Goal: Information Seeking & Learning: Learn about a topic

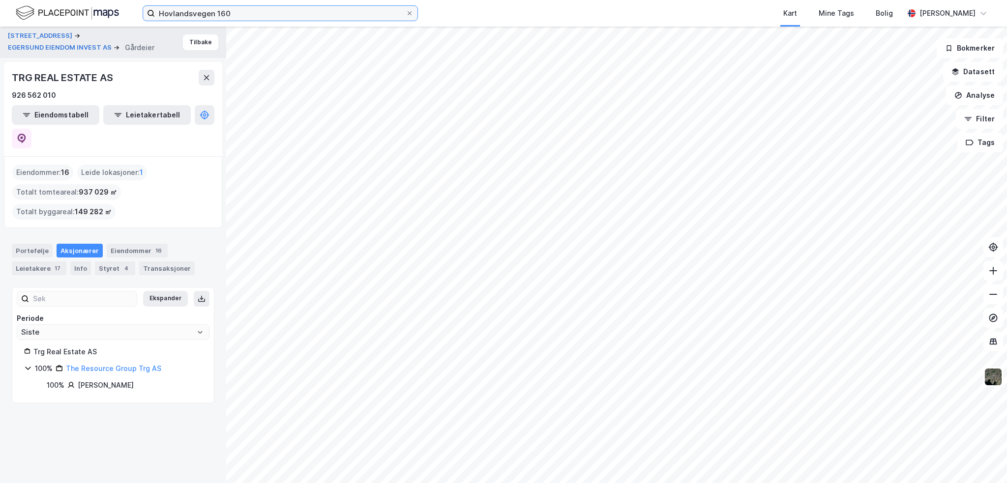
click at [237, 17] on input "Hovlandsvegen 160" at bounding box center [280, 13] width 251 height 15
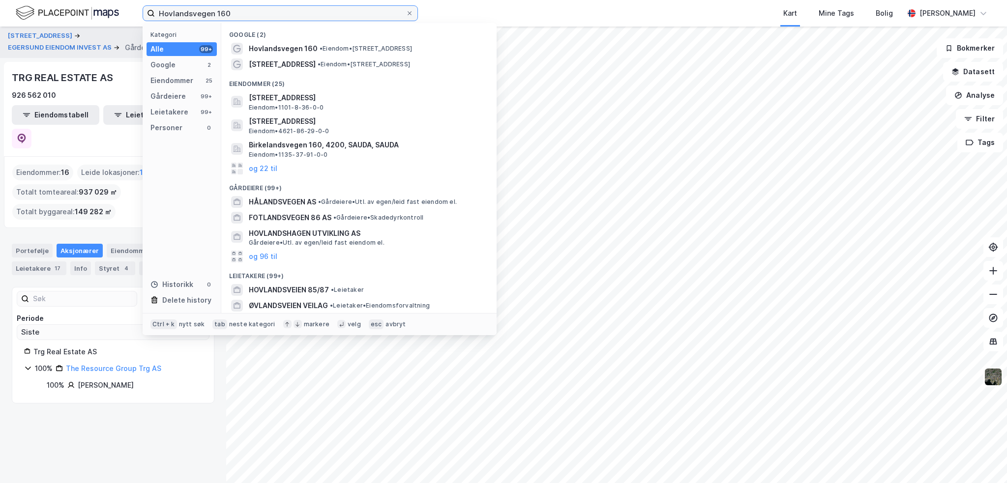
drag, startPoint x: 237, startPoint y: 17, endPoint x: 141, endPoint y: 9, distance: 96.2
click at [141, 9] on div "Hovlandsvegen 160 Kategori Alle 99+ Google 2 Eiendommer 25 Gårdeiere 99+ Leieta…" at bounding box center [503, 13] width 1007 height 27
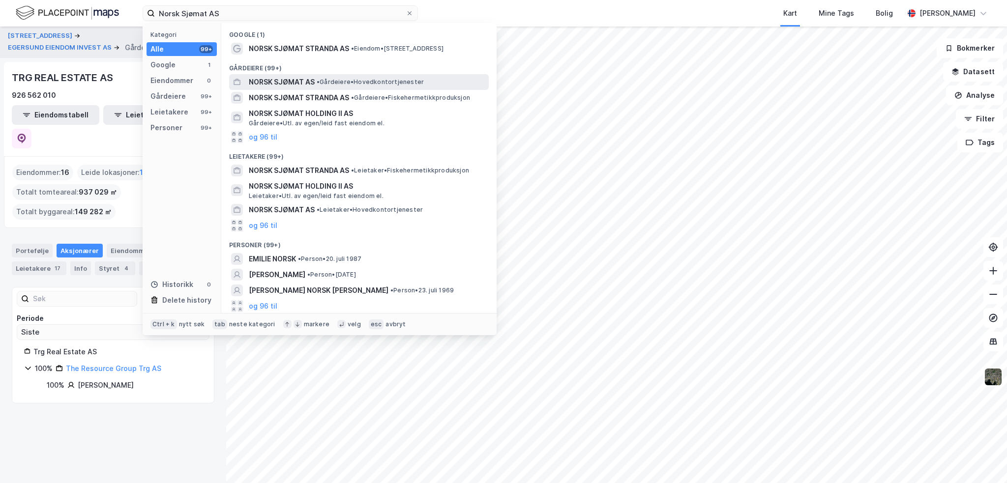
click at [274, 84] on span "NORSK SJØMAT AS" at bounding box center [282, 82] width 66 height 12
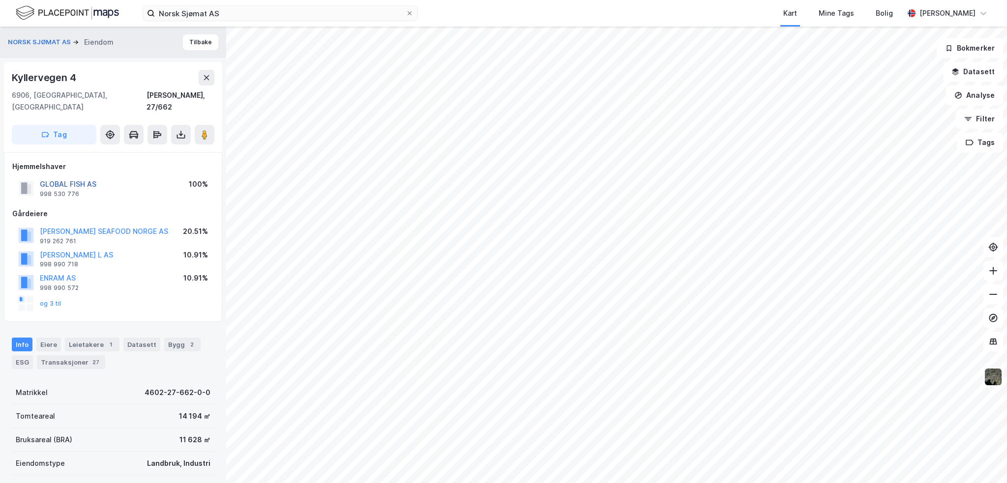
click at [0, 0] on button "GLOBAL FISH AS" at bounding box center [0, 0] width 0 height 0
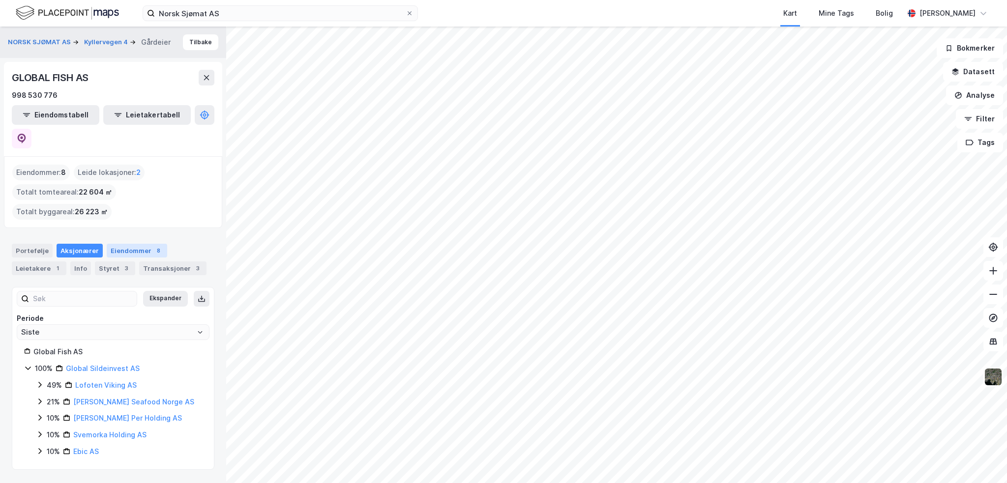
click at [144, 244] on div "Eiendommer 8" at bounding box center [137, 251] width 60 height 14
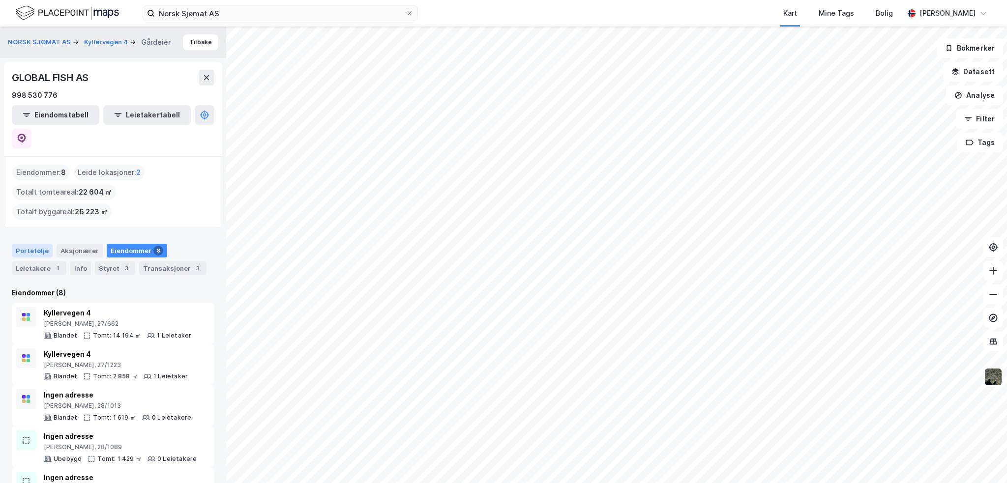
click at [39, 244] on div "Portefølje" at bounding box center [32, 251] width 41 height 14
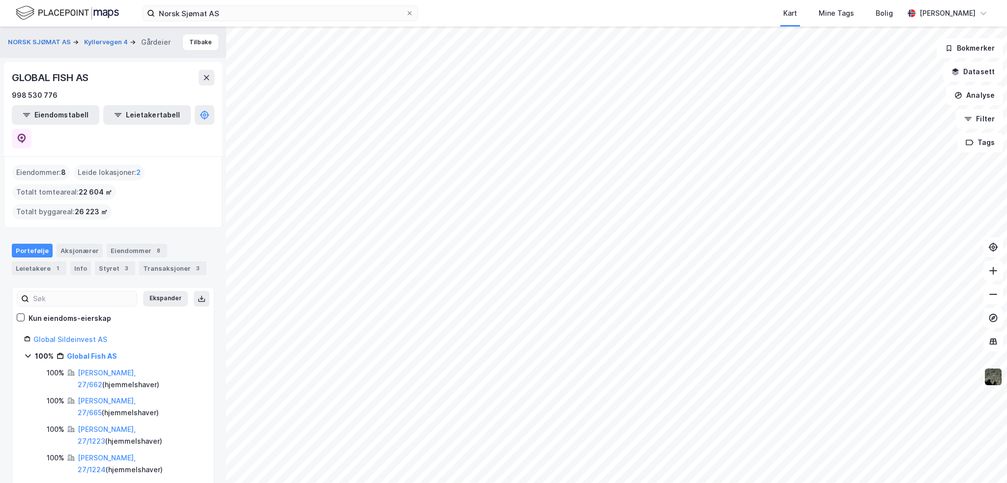
scroll to position [26, 0]
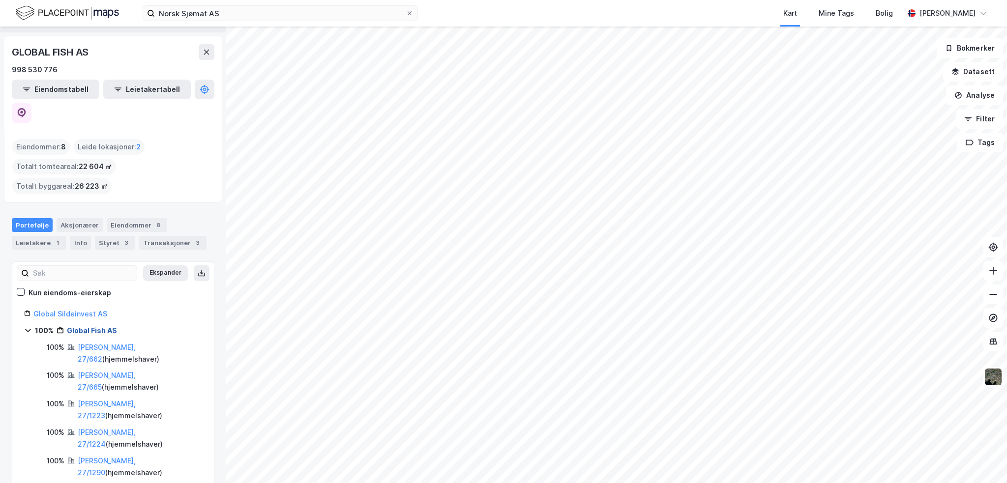
click at [87, 326] on link "Global Fish AS" at bounding box center [92, 330] width 50 height 8
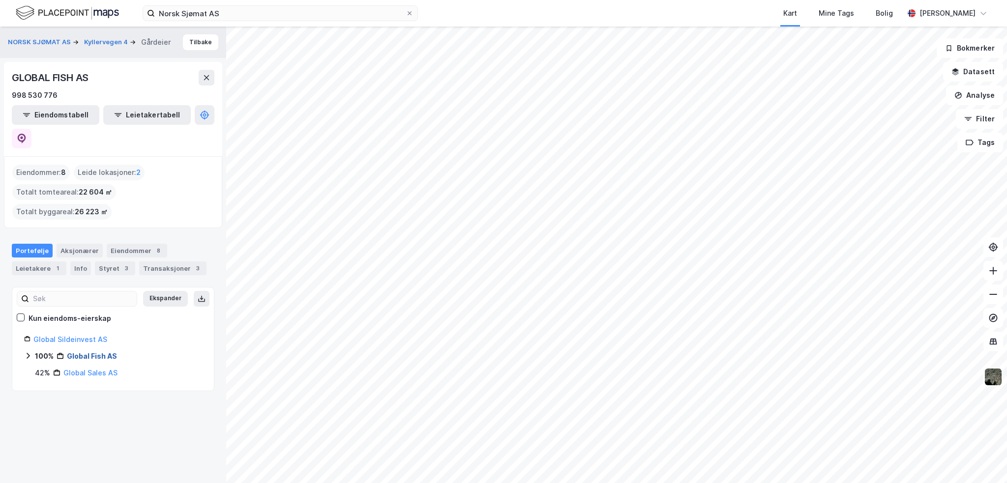
click at [88, 352] on link "Global Fish AS" at bounding box center [92, 356] width 50 height 8
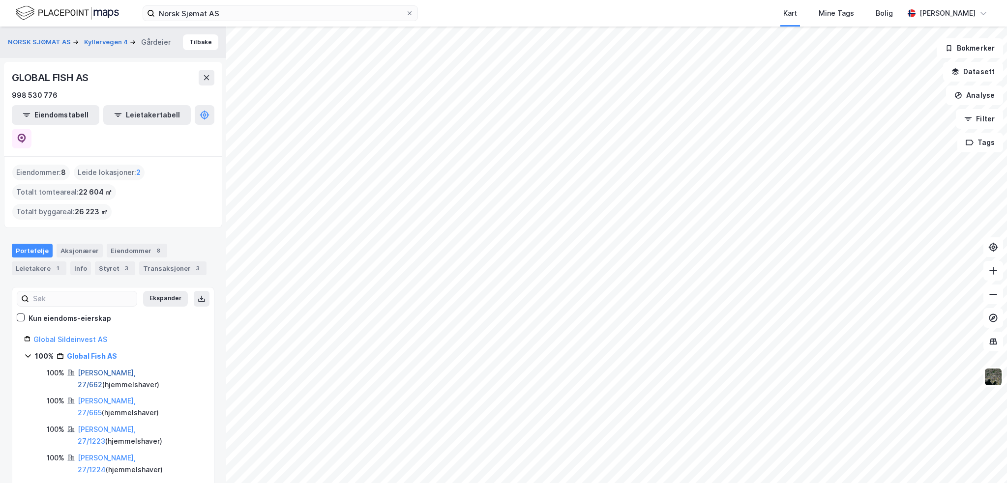
click at [101, 369] on link "[PERSON_NAME], 27/662" at bounding box center [107, 379] width 58 height 20
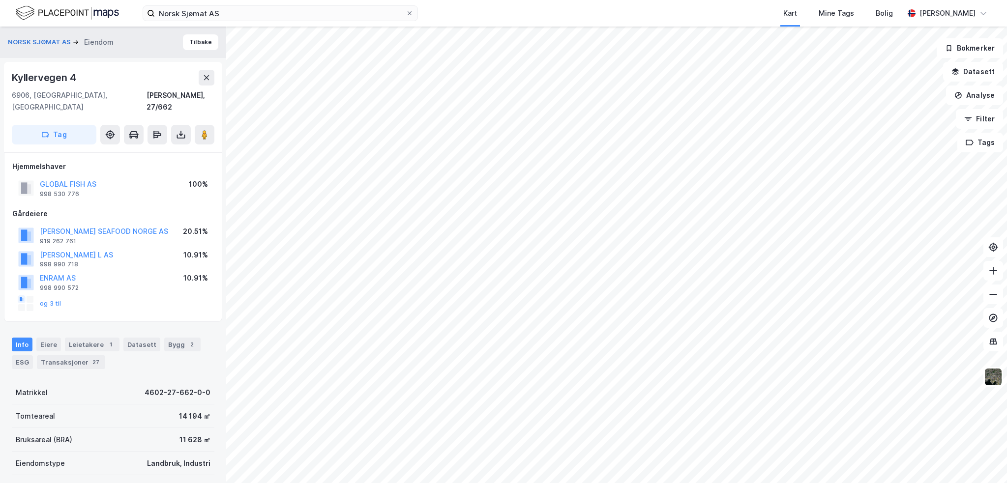
click at [62, 178] on div "GLOBAL FISH AS" at bounding box center [68, 184] width 57 height 12
click at [0, 0] on button "GLOBAL FISH AS" at bounding box center [0, 0] width 0 height 0
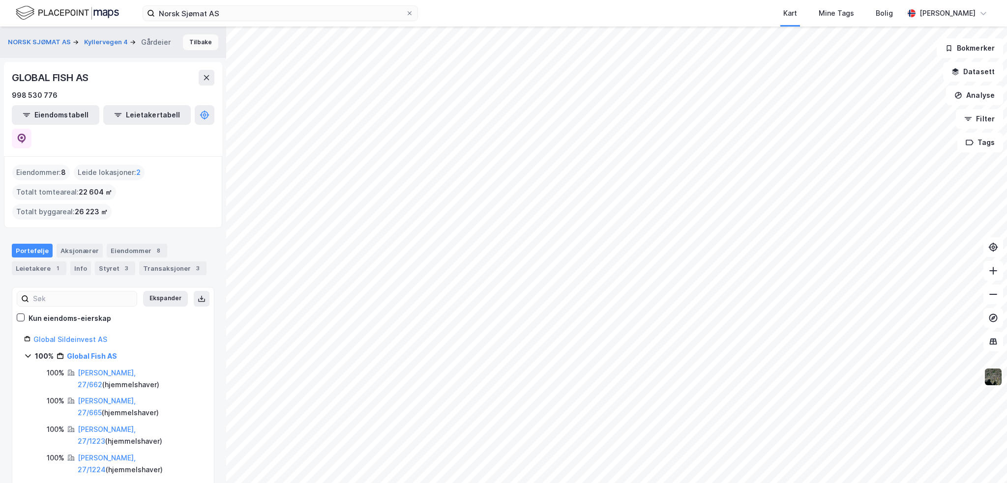
click at [199, 45] on button "Tilbake" at bounding box center [200, 42] width 35 height 16
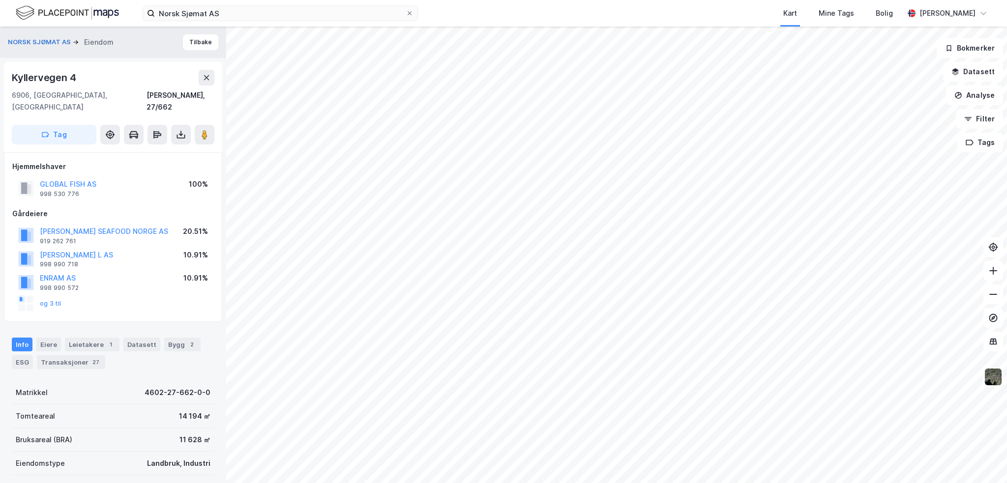
click at [199, 45] on button "Tilbake" at bounding box center [200, 42] width 35 height 16
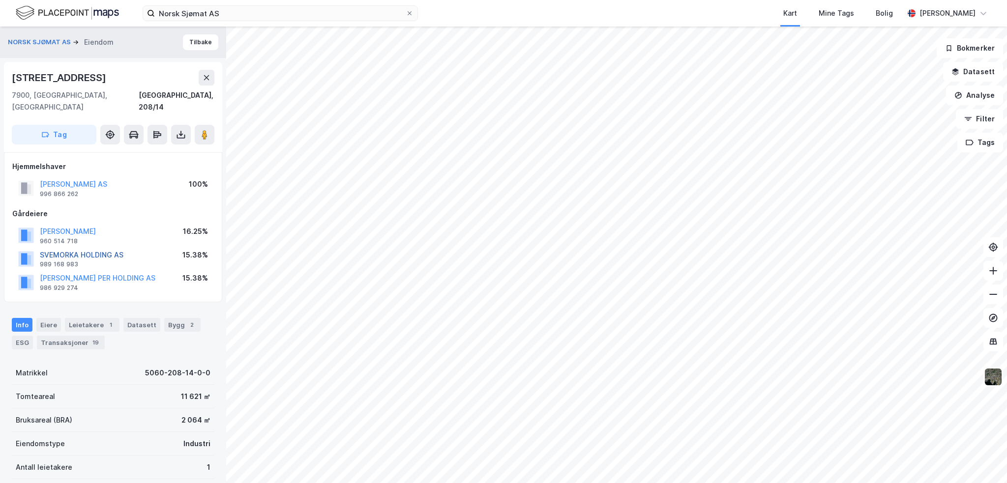
click at [0, 0] on button "SVEMORKA HOLDING AS" at bounding box center [0, 0] width 0 height 0
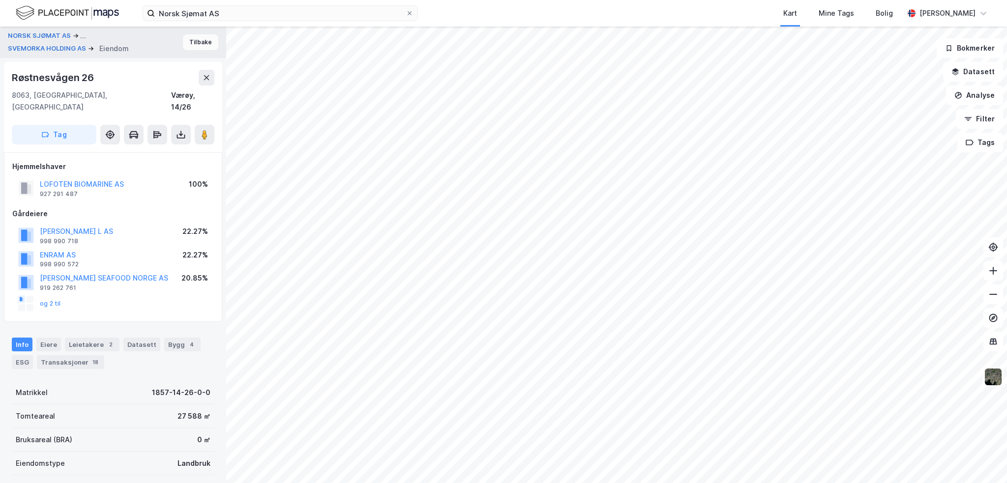
click at [187, 44] on button "Tilbake" at bounding box center [200, 42] width 35 height 16
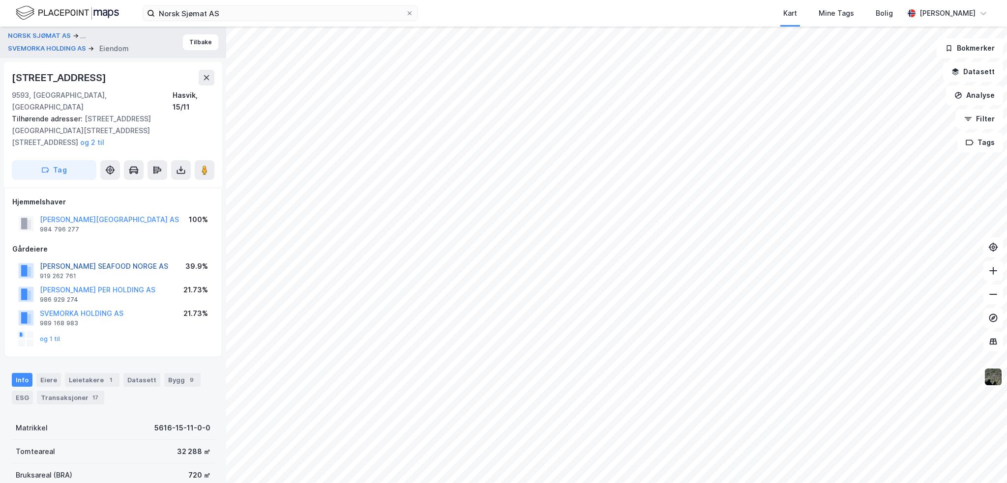
click at [0, 0] on button "[PERSON_NAME] SEAFOOD NORGE AS" at bounding box center [0, 0] width 0 height 0
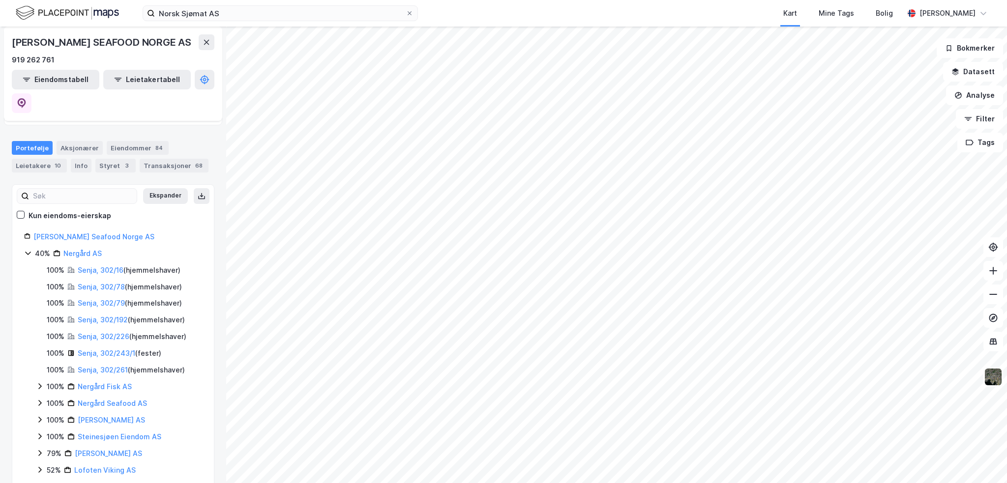
scroll to position [16, 0]
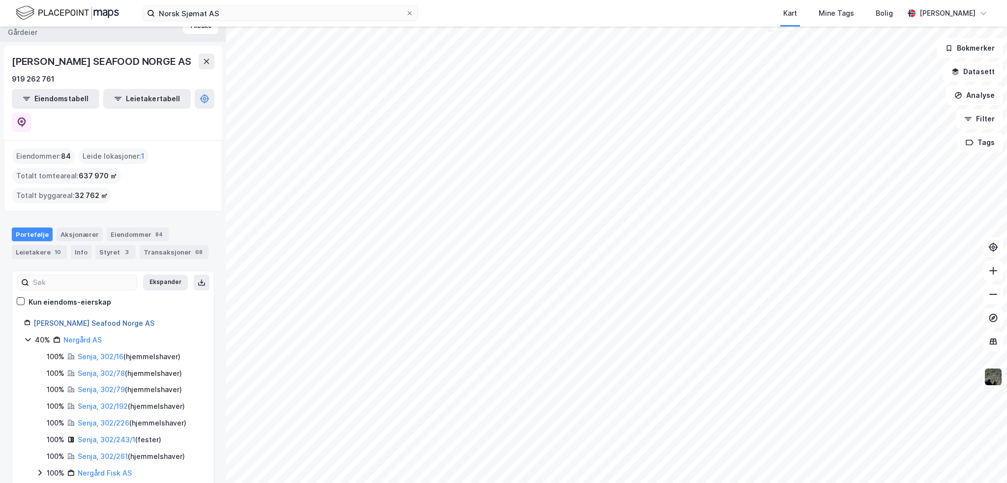
click at [67, 319] on link "[PERSON_NAME] Seafood Norge AS" at bounding box center [93, 323] width 121 height 8
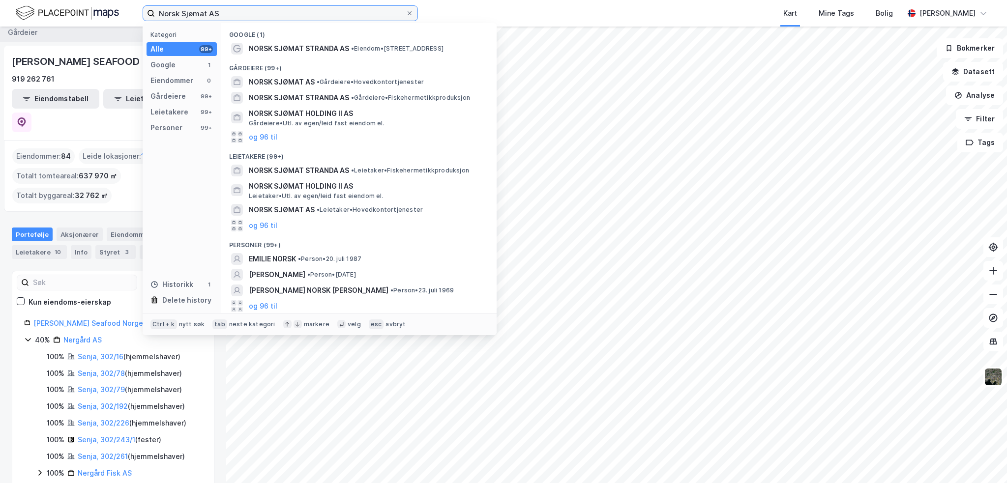
drag, startPoint x: 235, startPoint y: 17, endPoint x: 115, endPoint y: 13, distance: 120.0
click at [115, 13] on div "Norsk Sjømat AS Kategori Alle 99+ Google 1 Eiendommer 0 Gårdeiere 99+ Leietaker…" at bounding box center [503, 13] width 1007 height 27
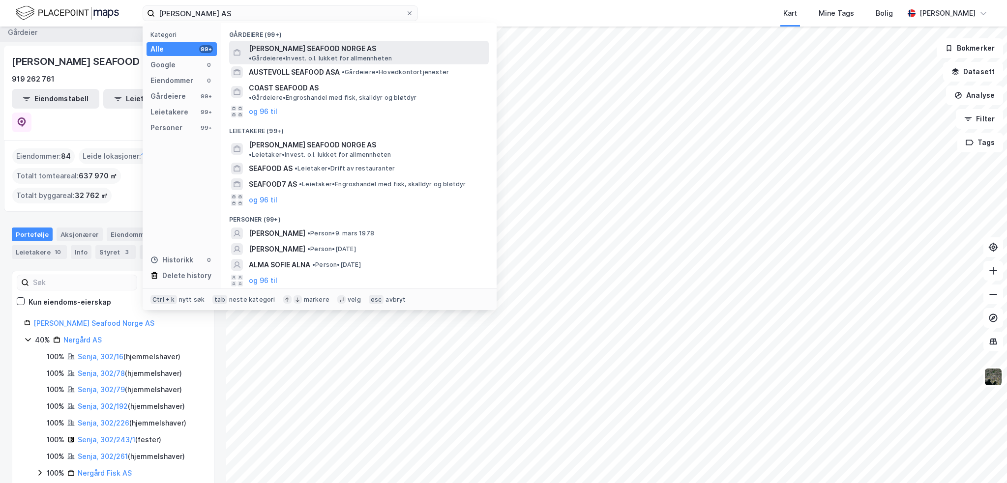
click at [297, 50] on span "[PERSON_NAME] SEAFOOD NORGE AS" at bounding box center [312, 49] width 127 height 12
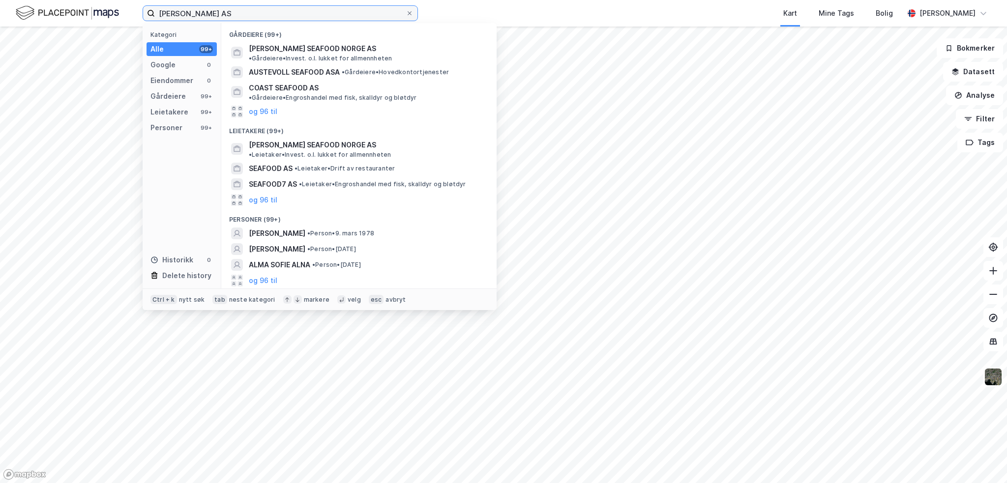
drag, startPoint x: 228, startPoint y: 14, endPoint x: 136, endPoint y: 17, distance: 92.5
click at [136, 17] on div "[PERSON_NAME] Seafood AS Kategori Alle 99+ Google 0 Eiendommer 0 Gårdeiere 99+ …" at bounding box center [503, 13] width 1007 height 27
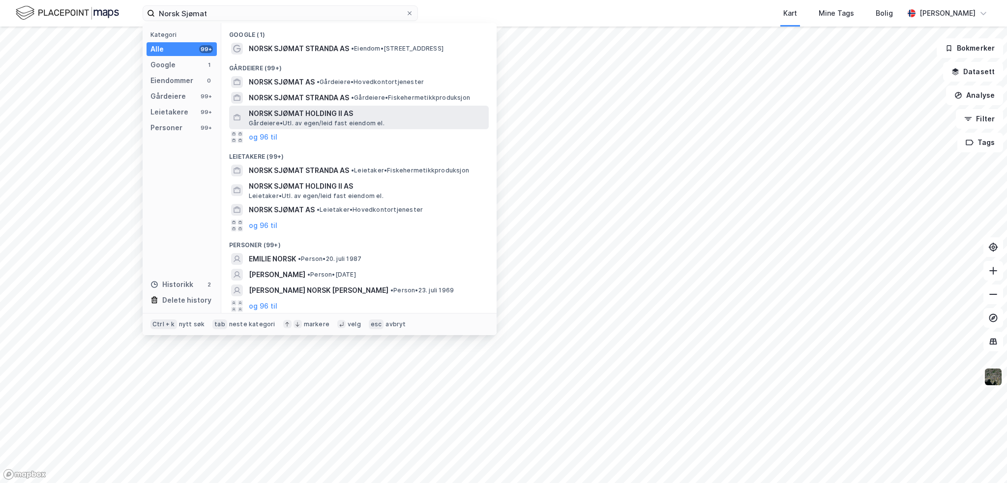
click at [318, 116] on span "NORSK SJØMAT HOLDING II AS" at bounding box center [367, 114] width 236 height 12
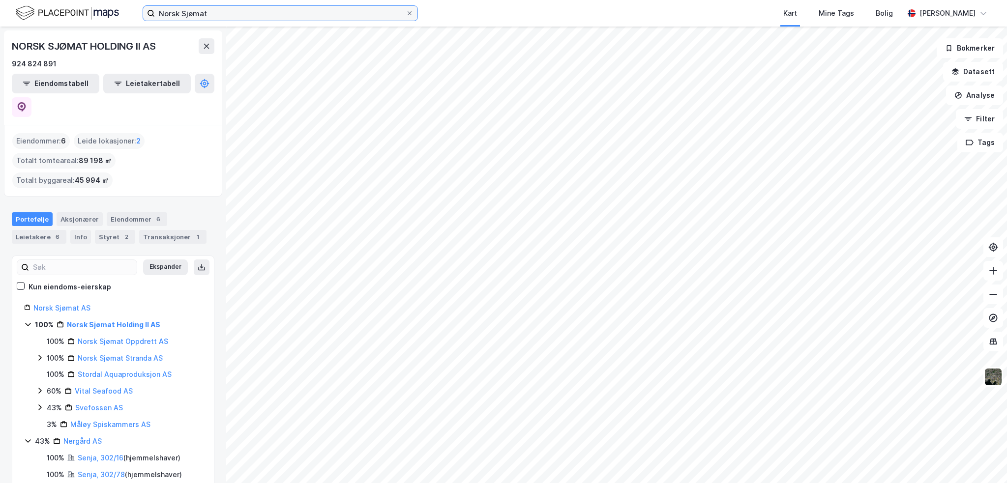
click at [262, 11] on input "Norsk Sjømat" at bounding box center [280, 13] width 251 height 15
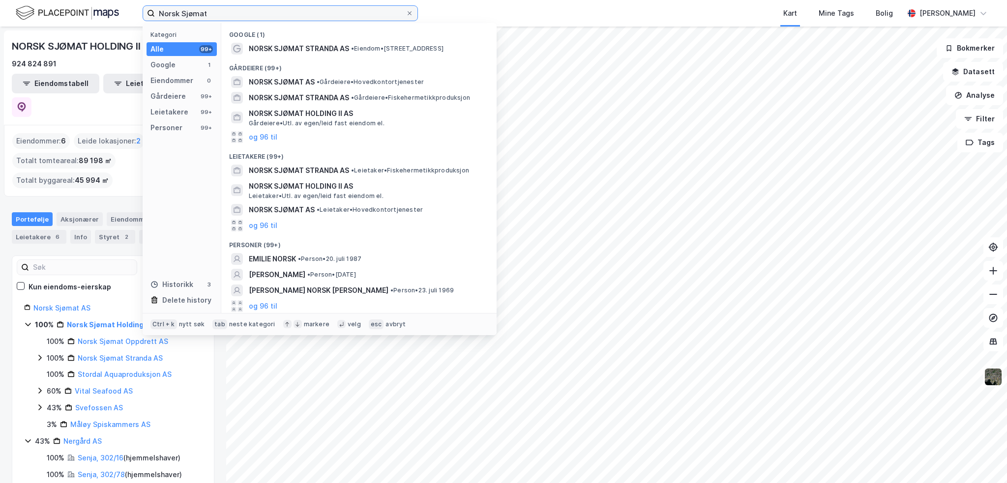
drag, startPoint x: 251, startPoint y: 15, endPoint x: 102, endPoint y: 4, distance: 149.3
click at [102, 4] on div "Norsk Sjømat Kategori Alle 99+ Google 1 Eiendommer 0 Gårdeiere 99+ Leietakere 9…" at bounding box center [503, 13] width 1007 height 27
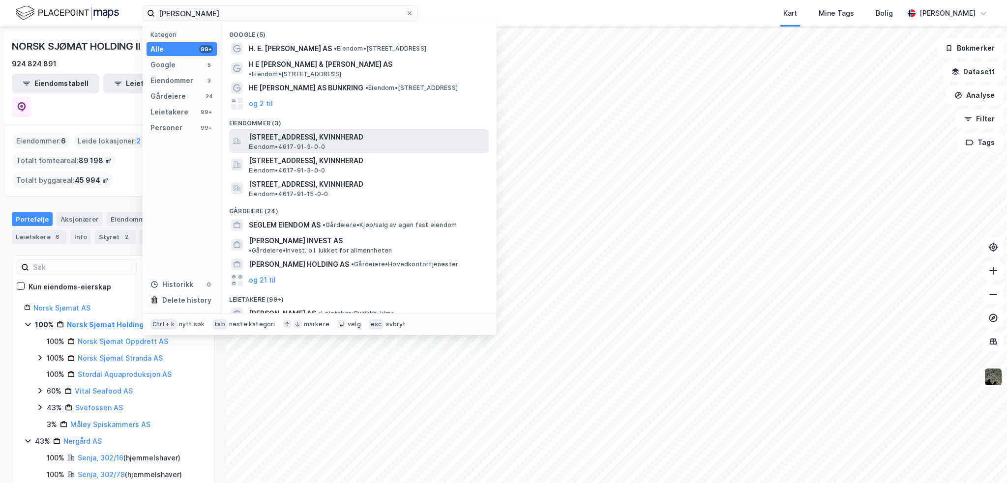
click at [345, 131] on span "[STREET_ADDRESS], KVINNHERAD" at bounding box center [367, 137] width 236 height 12
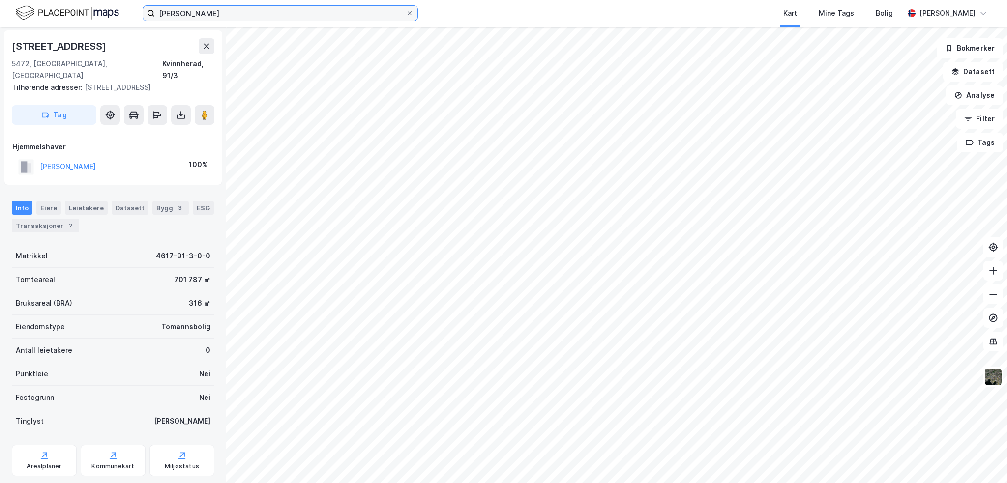
click at [192, 17] on input "[PERSON_NAME]" at bounding box center [280, 13] width 251 height 15
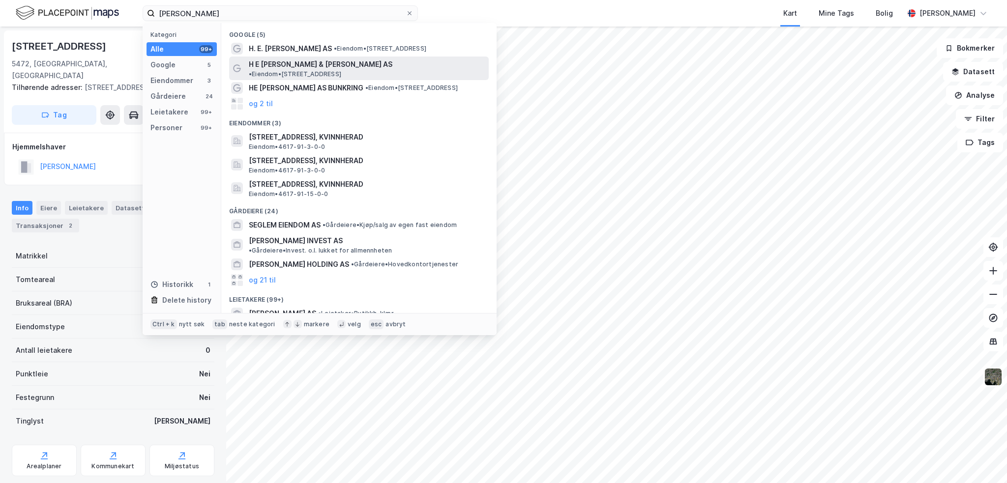
click at [277, 64] on span "H E [PERSON_NAME] & [PERSON_NAME] AS" at bounding box center [321, 65] width 144 height 12
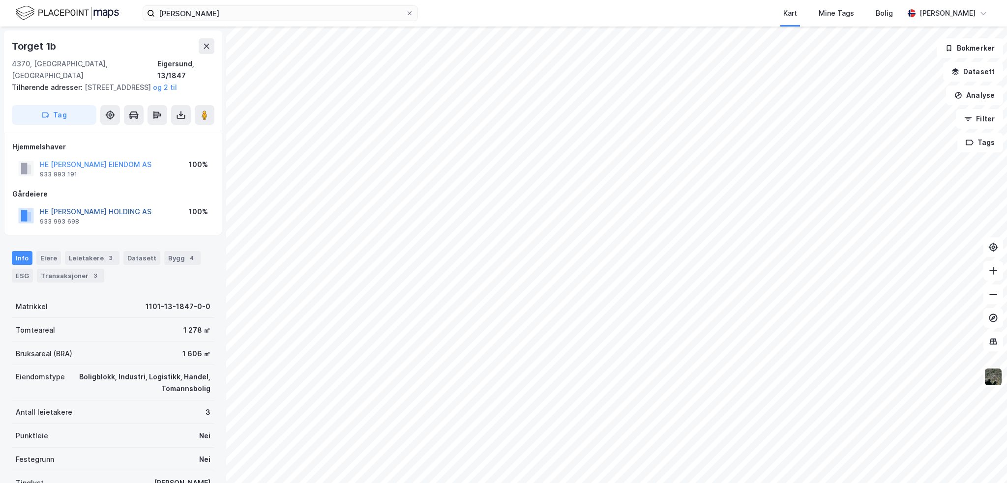
click at [0, 0] on button "HE [PERSON_NAME] HOLDING AS" at bounding box center [0, 0] width 0 height 0
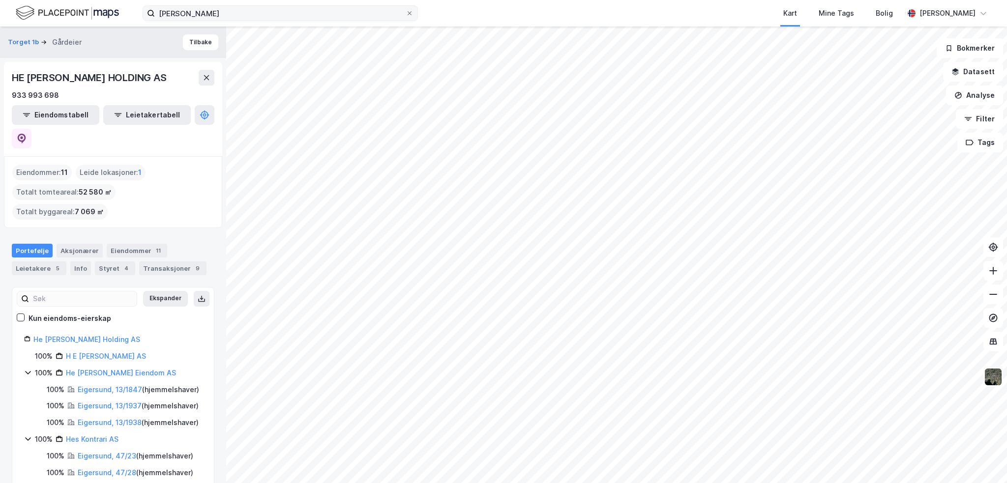
click at [213, 5] on label "[PERSON_NAME]" at bounding box center [280, 13] width 275 height 16
click at [213, 6] on input "[PERSON_NAME]" at bounding box center [280, 13] width 251 height 15
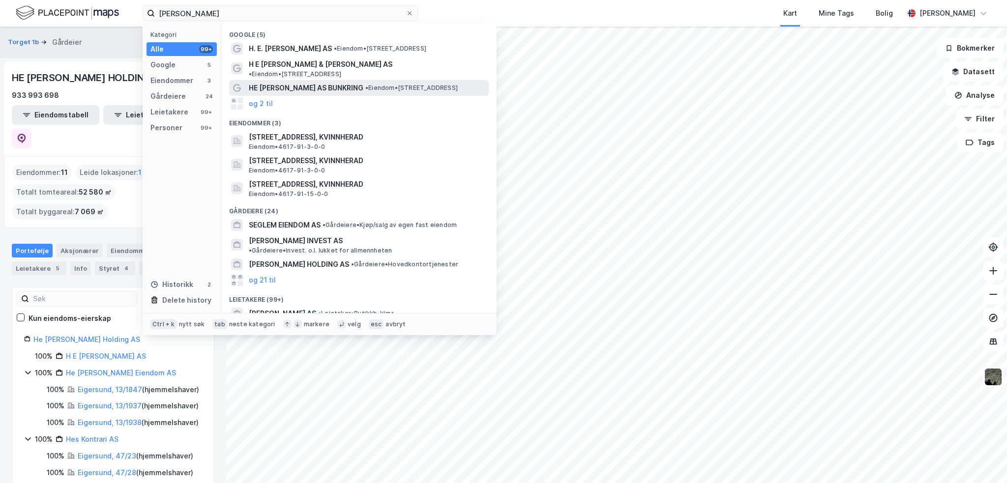
click at [301, 82] on span "HE [PERSON_NAME] AS BUNKRING" at bounding box center [306, 88] width 115 height 12
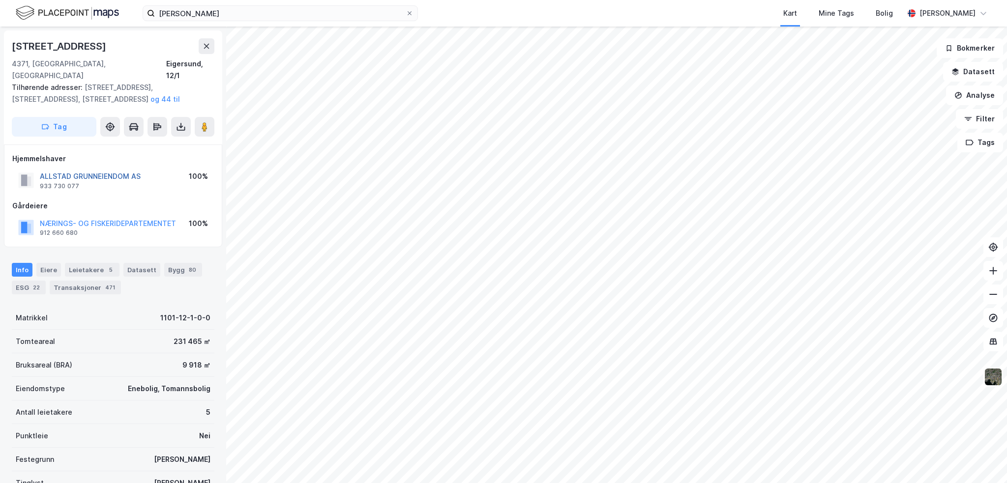
click at [0, 0] on button "ALLSTAD GRUNNEIENDOM AS" at bounding box center [0, 0] width 0 height 0
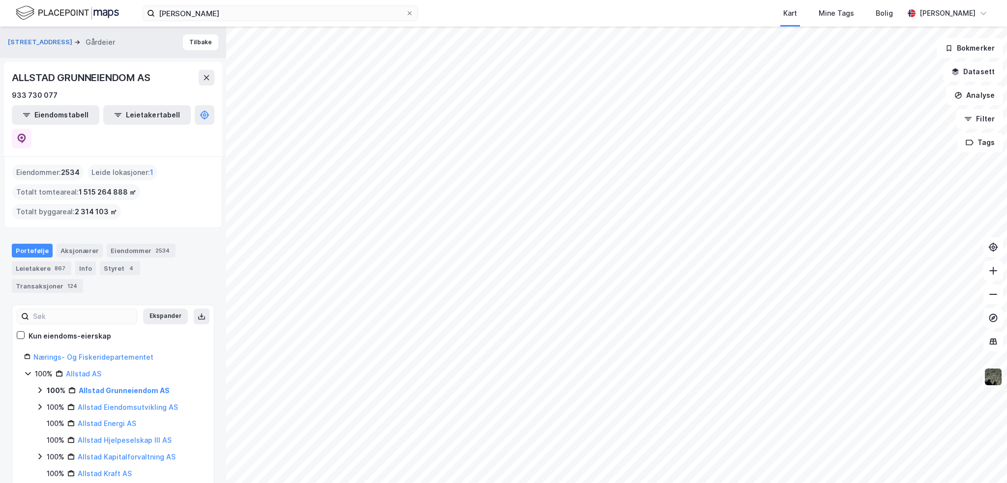
click at [29, 370] on icon at bounding box center [28, 374] width 8 height 8
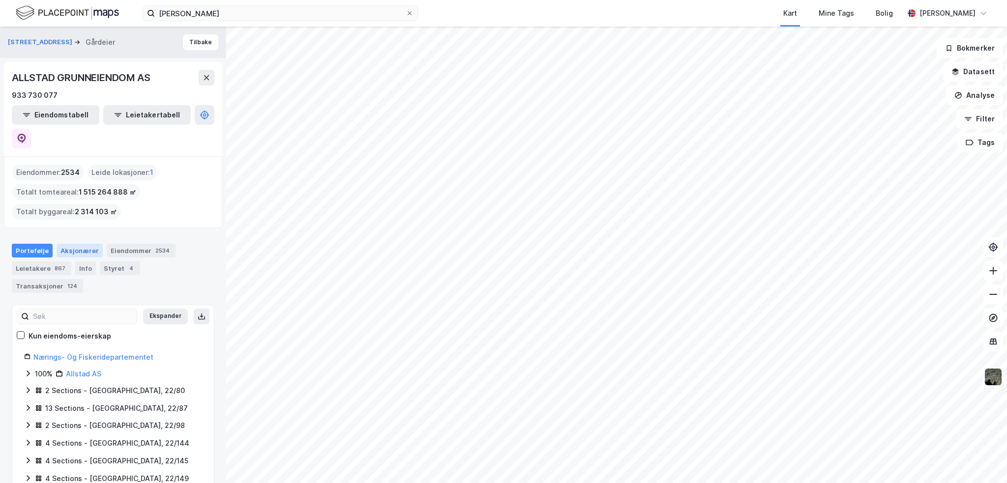
click at [77, 244] on div "Aksjonærer" at bounding box center [80, 251] width 46 height 14
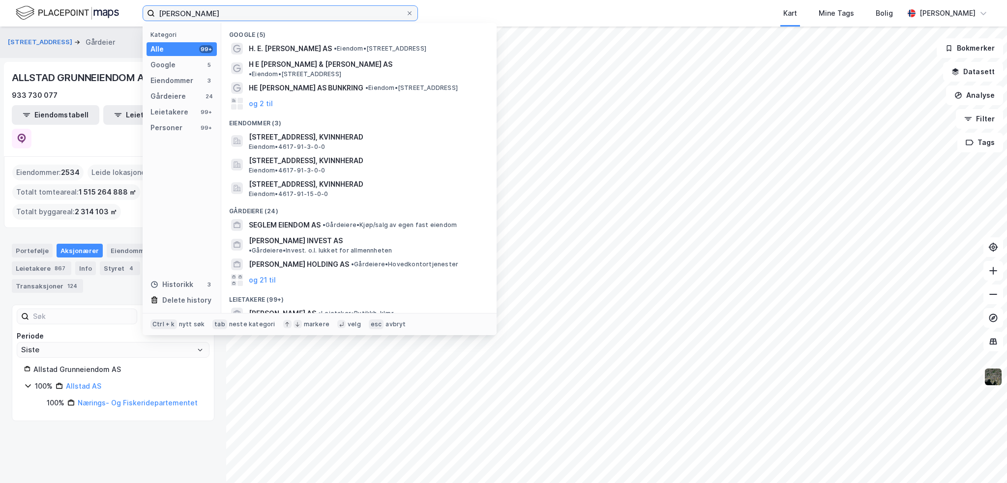
click at [205, 12] on input "[PERSON_NAME]" at bounding box center [280, 13] width 251 height 15
drag, startPoint x: 201, startPoint y: 11, endPoint x: 126, endPoint y: 21, distance: 75.9
click at [126, 21] on div "[PERSON_NAME] Kategori Alle 99+ Google 5 Eiendommer 3 Gårdeiere 24 Leietakere 9…" at bounding box center [503, 13] width 1007 height 27
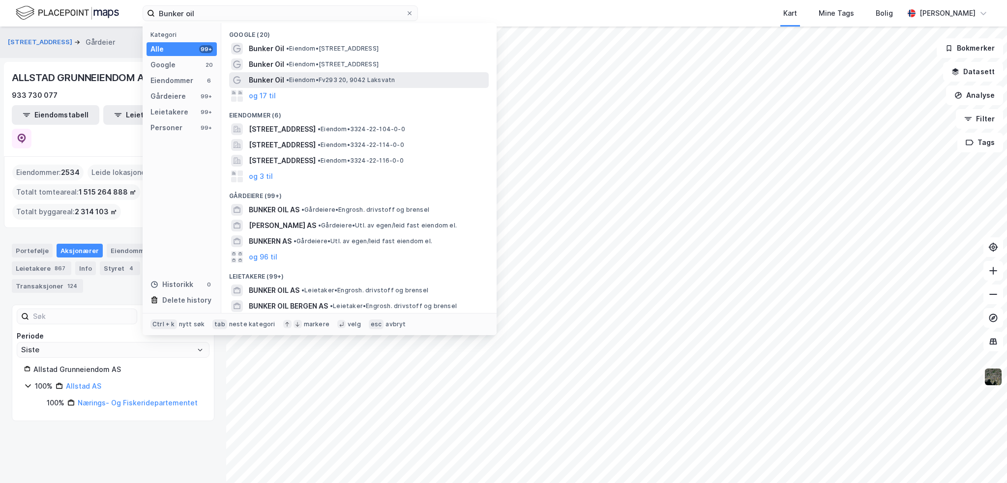
click at [278, 78] on span "Bunker Oil" at bounding box center [266, 80] width 35 height 12
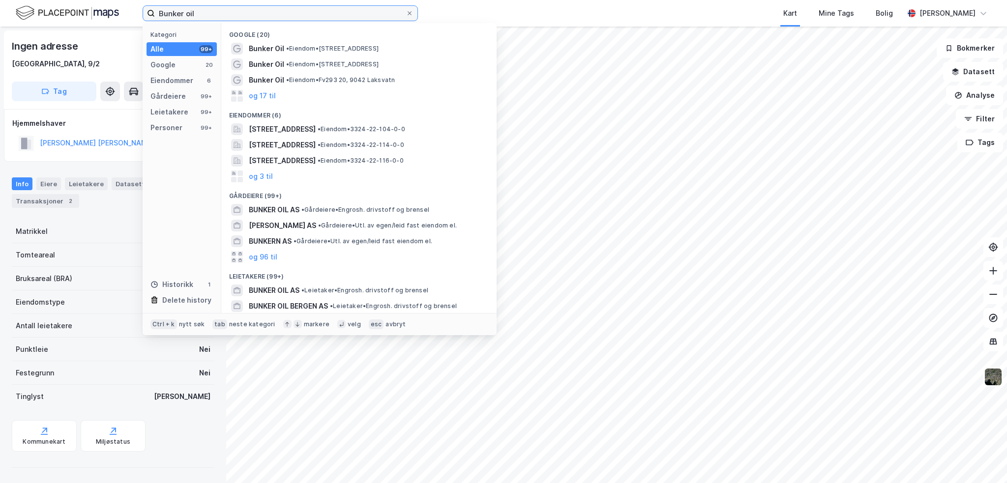
drag, startPoint x: 287, startPoint y: 13, endPoint x: 124, endPoint y: 21, distance: 162.5
click at [124, 21] on div "Bunker oil Kategori Alle 99+ Google 20 Eiendommer 6 Gårdeiere 99+ Leietakere 99…" at bounding box center [503, 13] width 1007 height 27
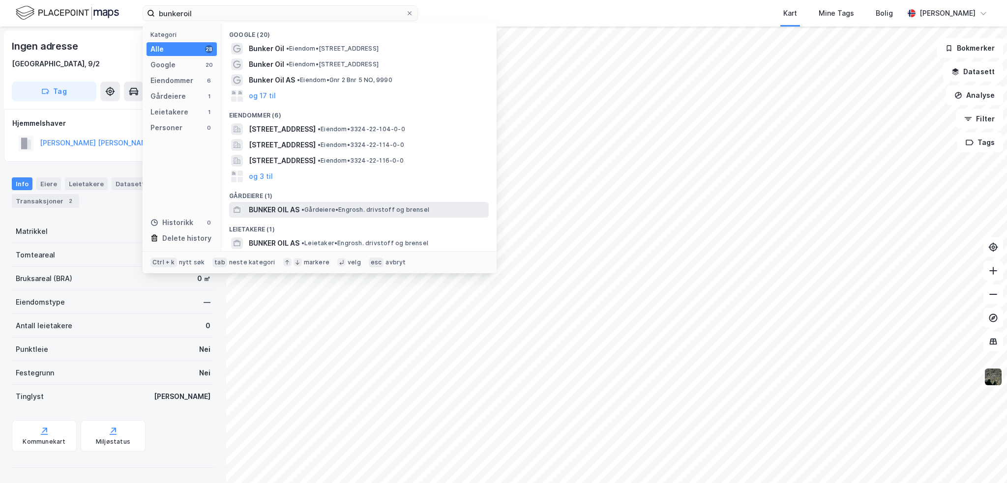
click at [295, 213] on span "BUNKER OIL AS" at bounding box center [274, 210] width 51 height 12
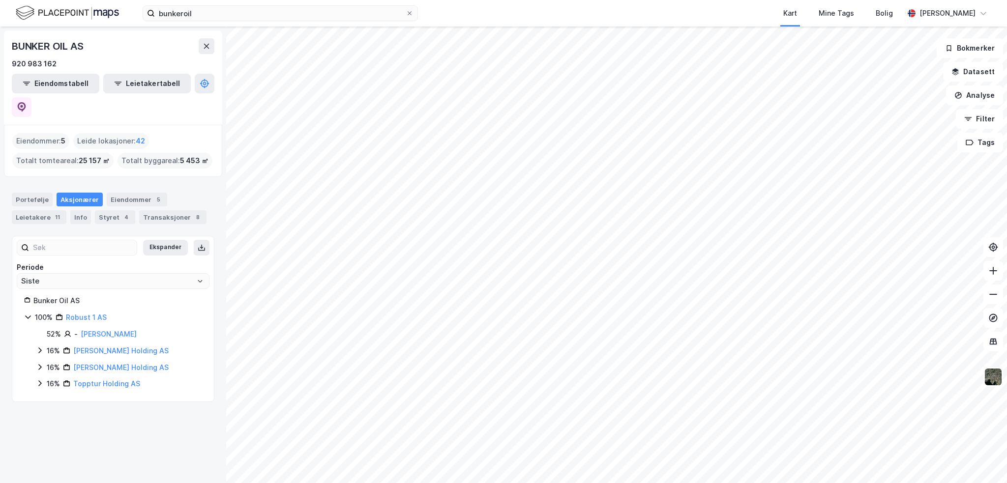
click at [304, 483] on html "bunkeroil Kart Mine Tags [PERSON_NAME] [PERSON_NAME] [PERSON_NAME] OIL AS 920 9…" at bounding box center [503, 241] width 1007 height 483
click at [709, 11] on div "bunkeroil Kart Mine Tags [PERSON_NAME] [PERSON_NAME] [PERSON_NAME] OIL AS 920 9…" at bounding box center [503, 241] width 1007 height 483
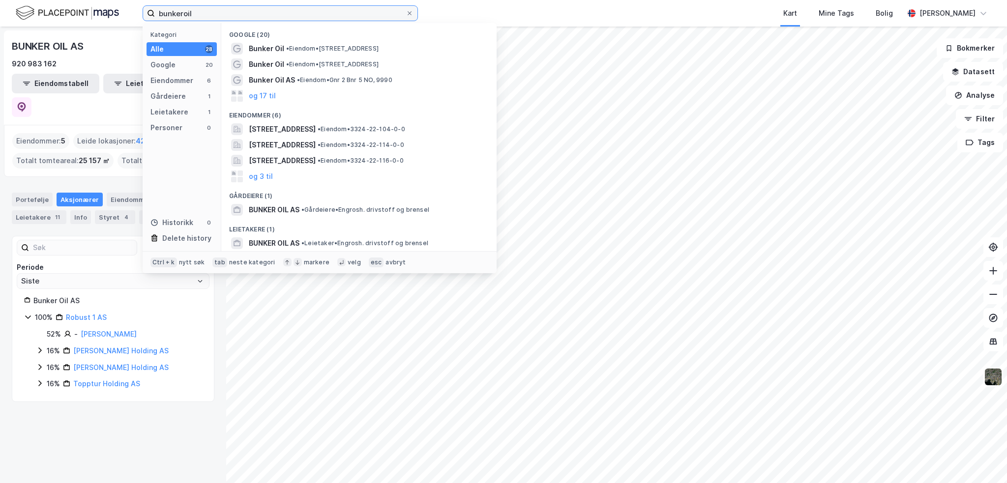
click at [313, 11] on input "bunkeroil" at bounding box center [280, 13] width 251 height 15
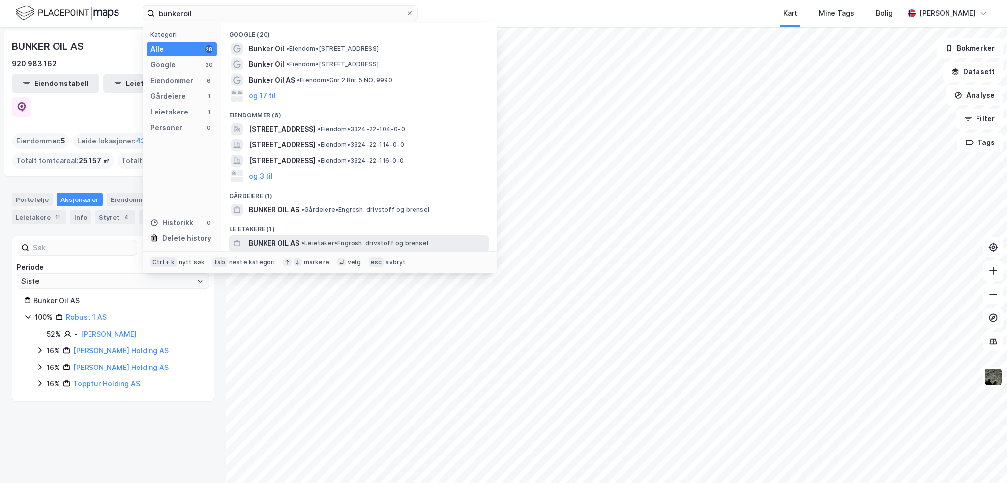
click at [294, 240] on span "BUNKER OIL AS" at bounding box center [274, 243] width 51 height 12
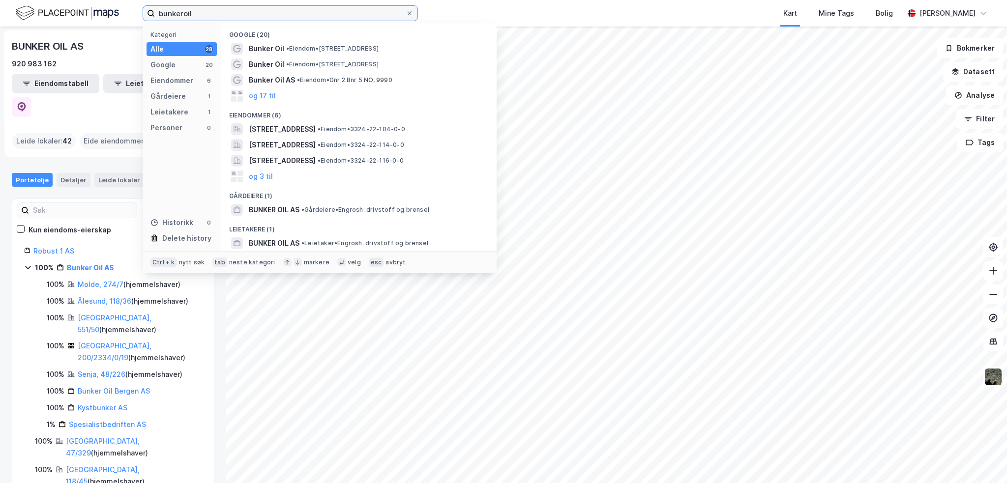
click at [246, 10] on input "bunkeroil" at bounding box center [280, 13] width 251 height 15
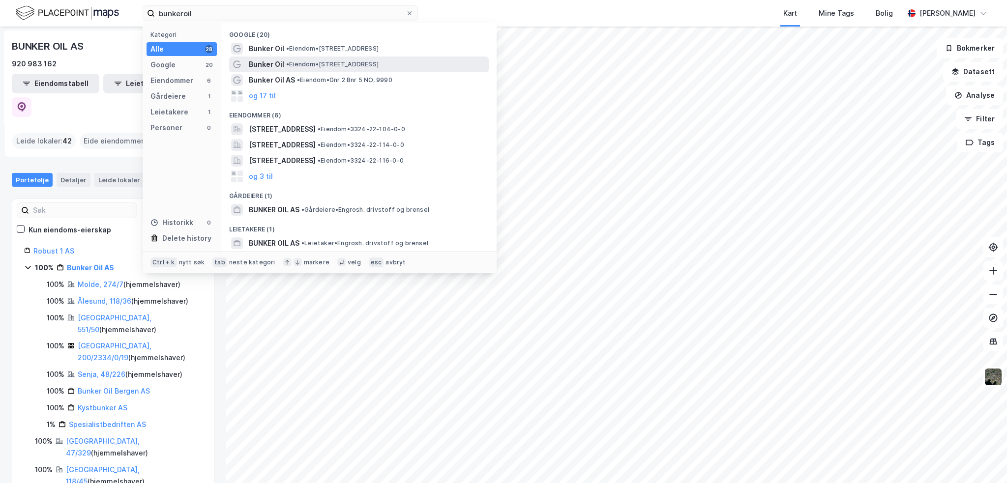
click at [300, 64] on span "• Eiendom • [STREET_ADDRESS]" at bounding box center [332, 64] width 92 height 8
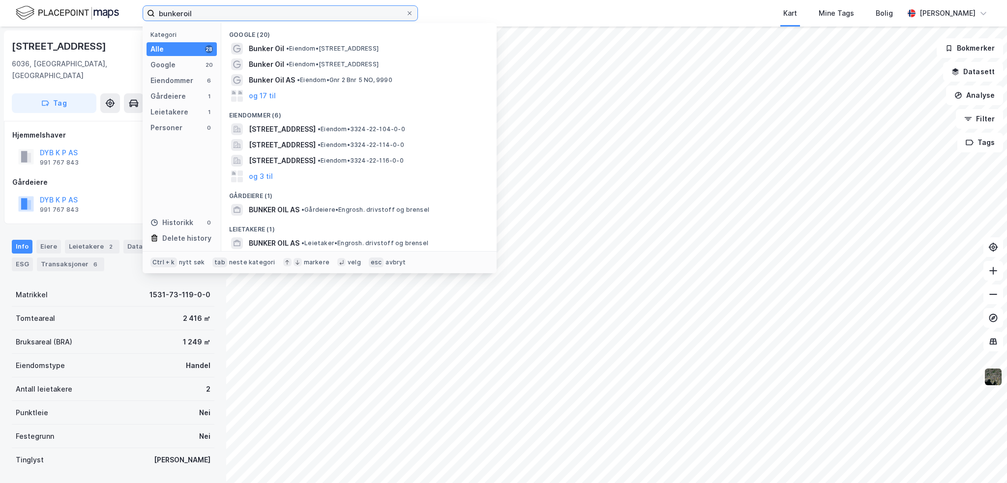
click at [265, 10] on input "bunkeroil" at bounding box center [280, 13] width 251 height 15
drag, startPoint x: 252, startPoint y: 11, endPoint x: 94, endPoint y: 7, distance: 157.9
click at [94, 7] on div "bunkeroil Kategori Alle 28 Google 20 Eiendommer 6 Gårdeiere 1 Leietakere 1 Pers…" at bounding box center [503, 13] width 1007 height 27
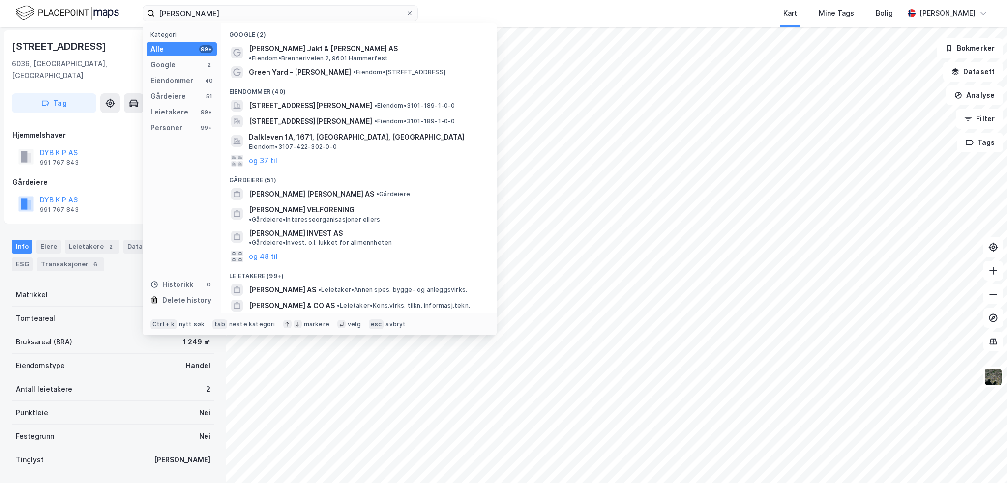
click at [100, 177] on div "Gårdeiere" at bounding box center [113, 183] width 202 height 12
drag, startPoint x: 209, startPoint y: 13, endPoint x: 142, endPoint y: 10, distance: 67.4
click at [142, 10] on div "[PERSON_NAME] Kategori Alle 99+ Google 2 Eiendommer 40 Gårdeiere 51 Leietakere …" at bounding box center [503, 13] width 1007 height 27
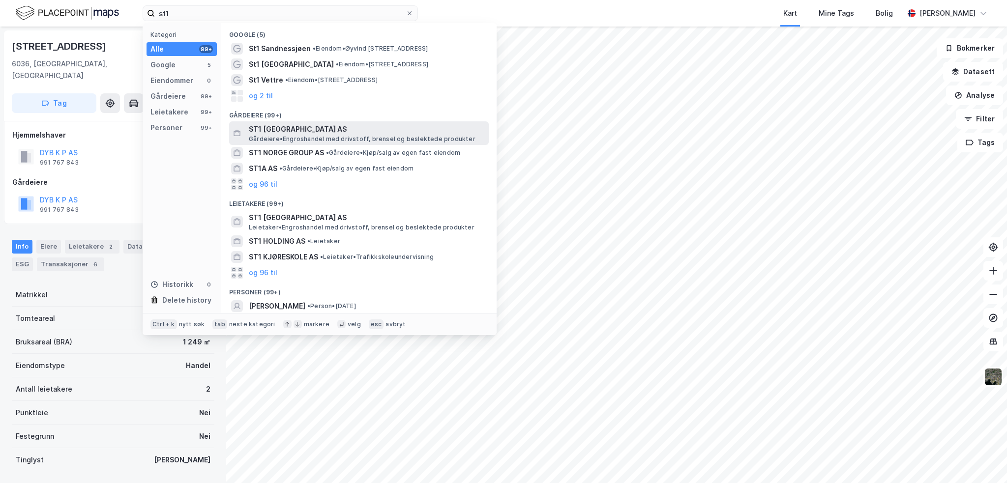
click at [292, 132] on span "ST1 [GEOGRAPHIC_DATA] AS" at bounding box center [367, 129] width 236 height 12
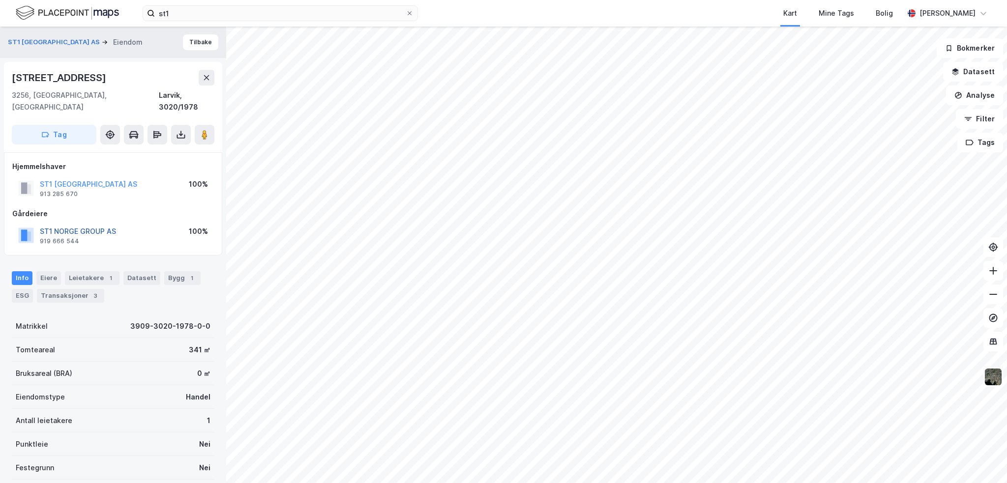
click at [0, 0] on button "ST1 NORGE GROUP AS" at bounding box center [0, 0] width 0 height 0
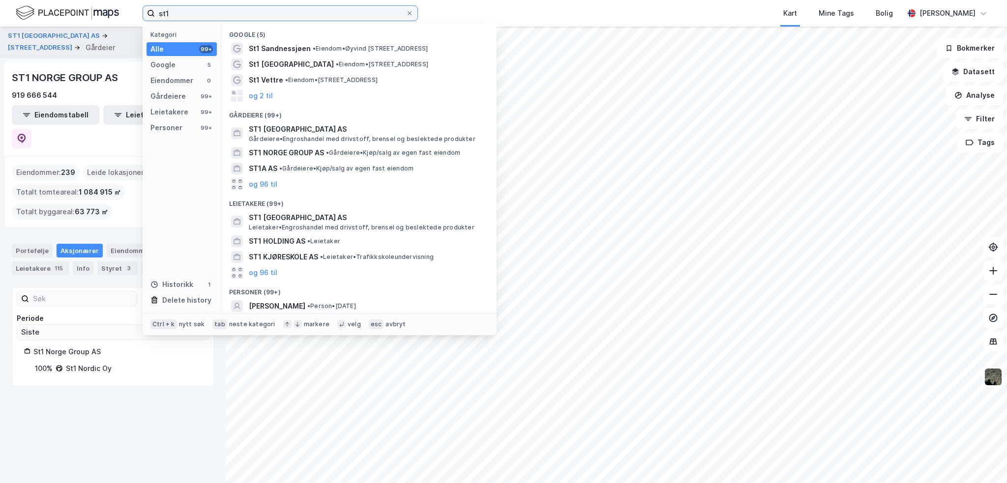
click at [233, 18] on input "st1" at bounding box center [280, 13] width 251 height 15
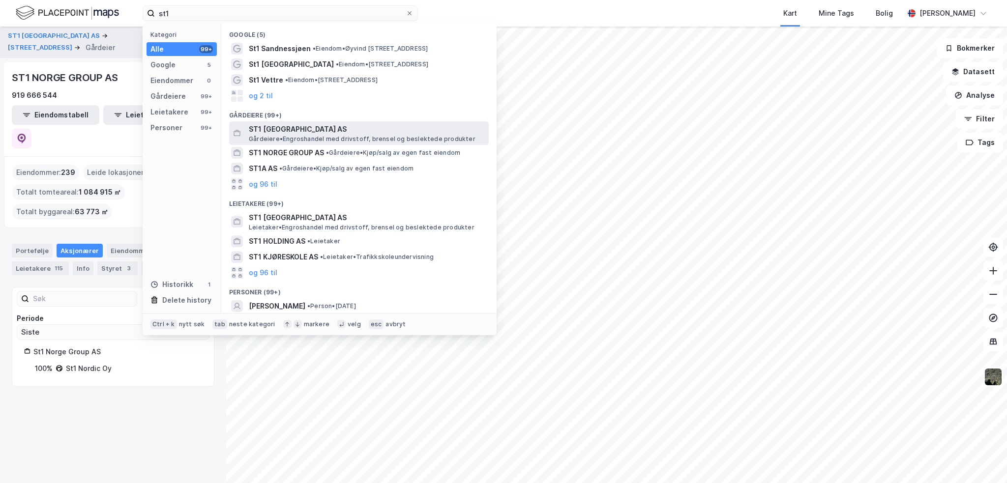
click at [297, 131] on span "ST1 [GEOGRAPHIC_DATA] AS" at bounding box center [367, 129] width 236 height 12
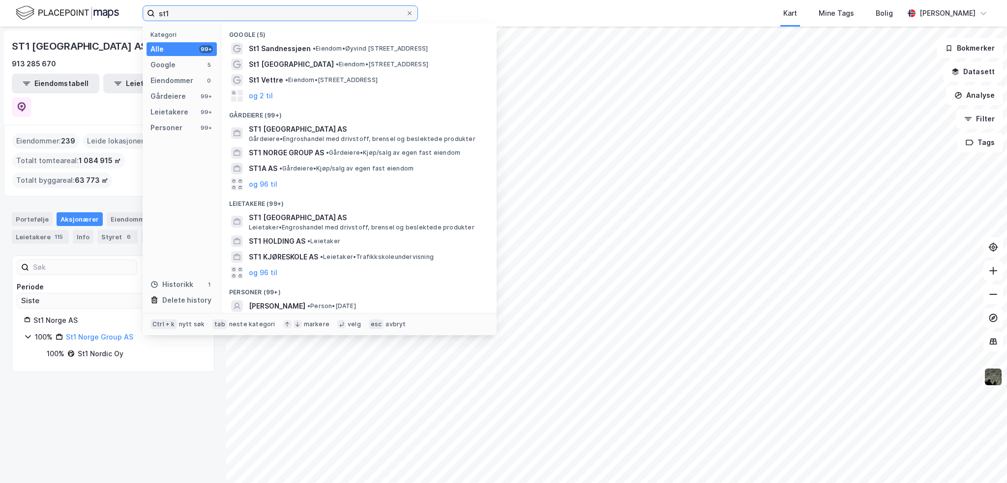
click at [267, 16] on input "st1" at bounding box center [280, 13] width 251 height 15
type input "s"
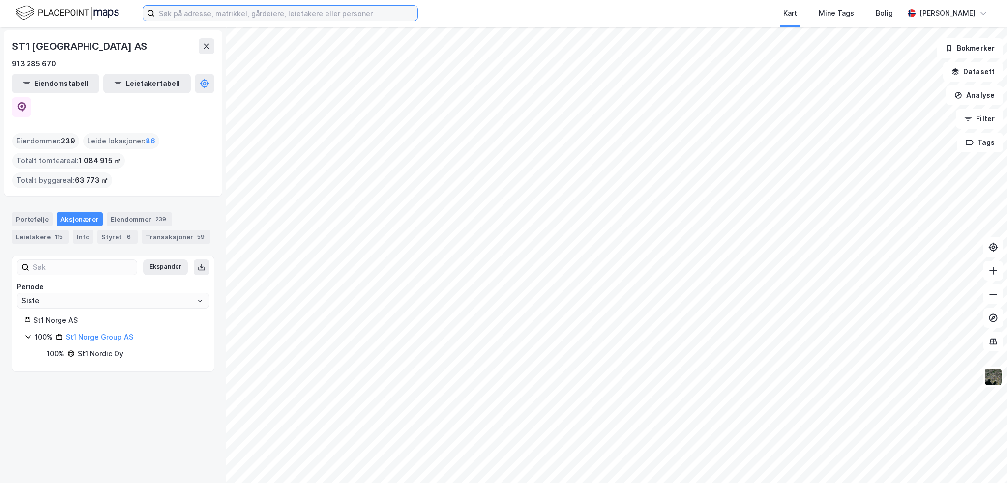
click at [189, 11] on input at bounding box center [286, 13] width 263 height 15
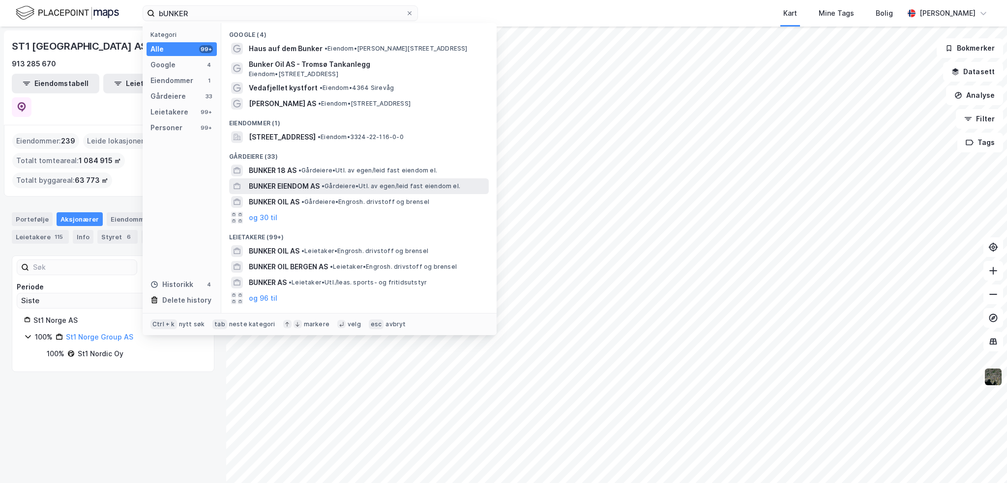
click at [305, 187] on span "BUNKER EIENDOM AS" at bounding box center [284, 186] width 71 height 12
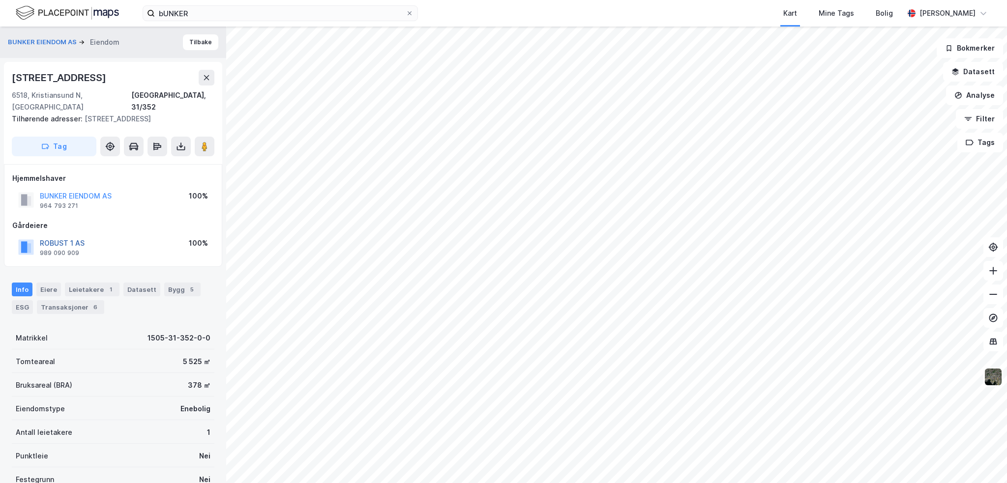
click at [0, 0] on button "ROBUST 1 AS" at bounding box center [0, 0] width 0 height 0
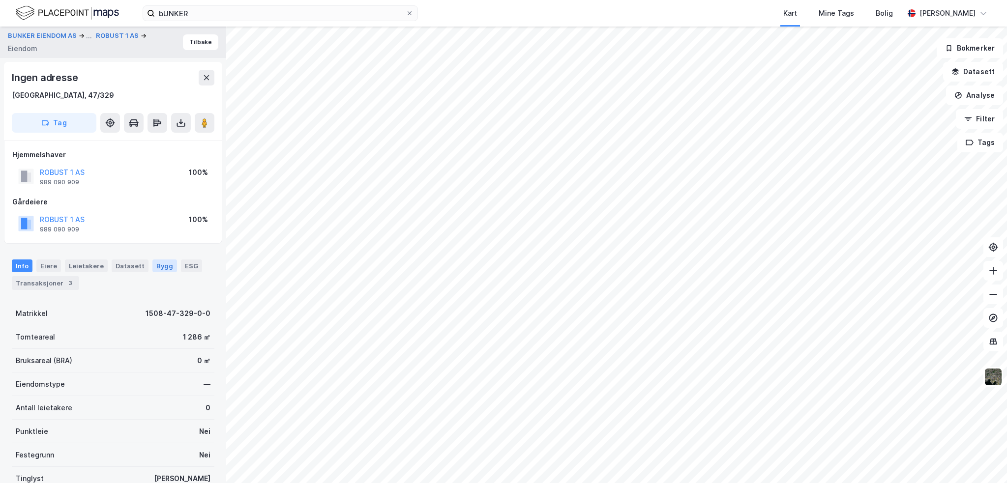
click at [159, 266] on div "Bygg" at bounding box center [164, 266] width 25 height 13
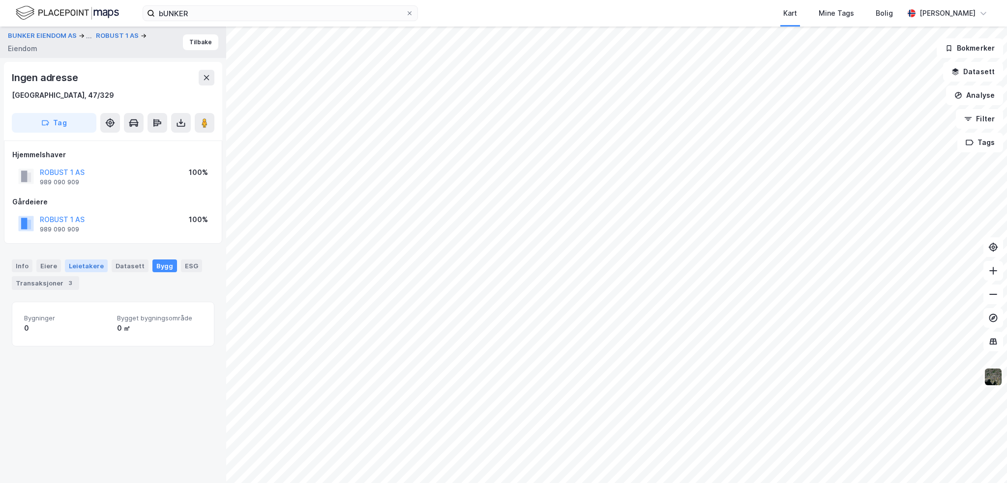
click at [96, 267] on div "Leietakere" at bounding box center [86, 266] width 43 height 13
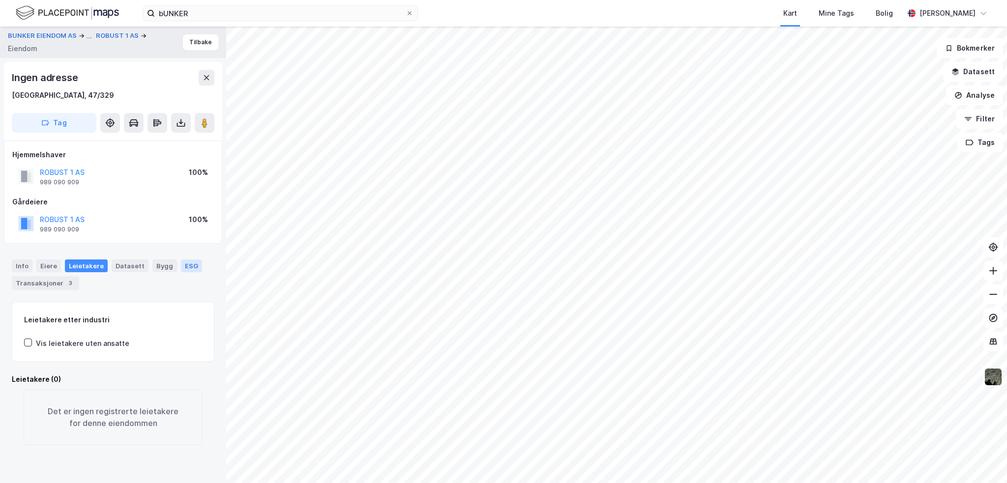
click at [187, 263] on div "ESG" at bounding box center [191, 266] width 21 height 13
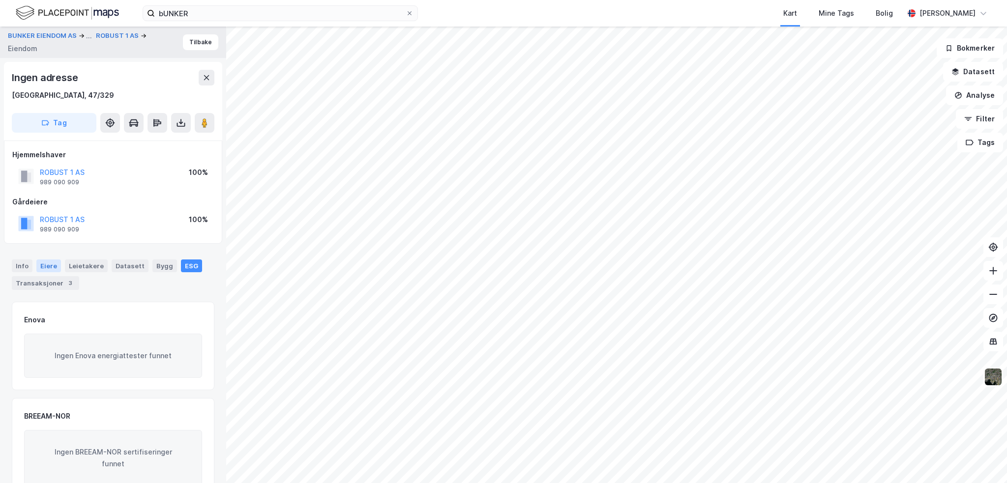
click at [50, 267] on div "Eiere" at bounding box center [48, 266] width 25 height 13
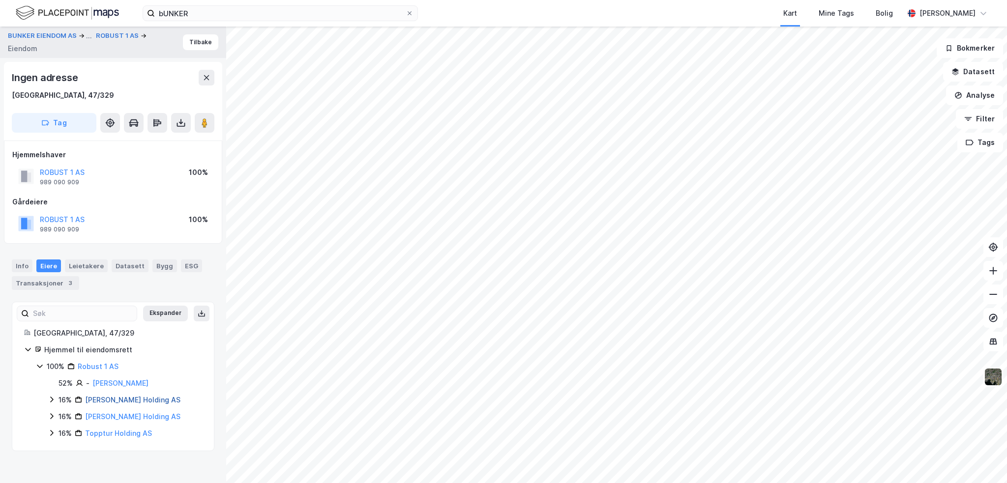
click at [143, 399] on link "[PERSON_NAME] Holding AS" at bounding box center [132, 400] width 95 height 8
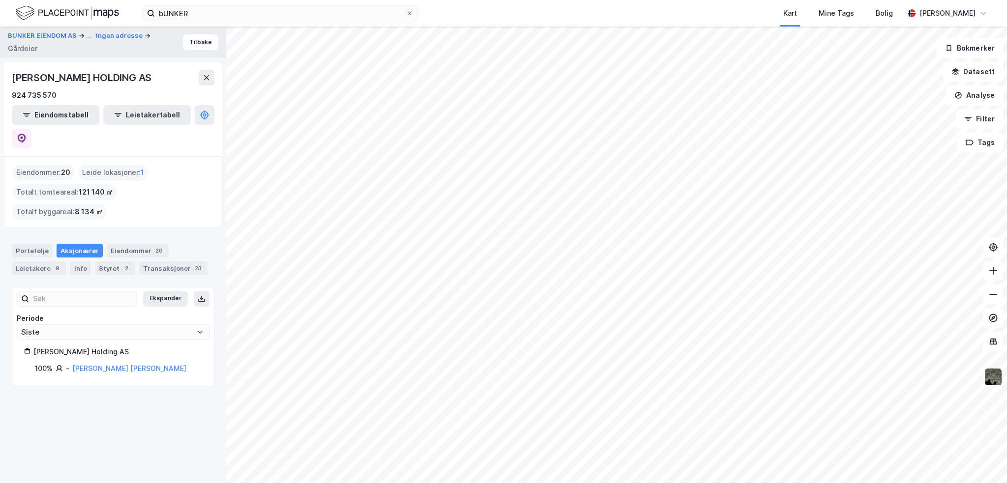
click at [991, 375] on img at bounding box center [993, 377] width 19 height 19
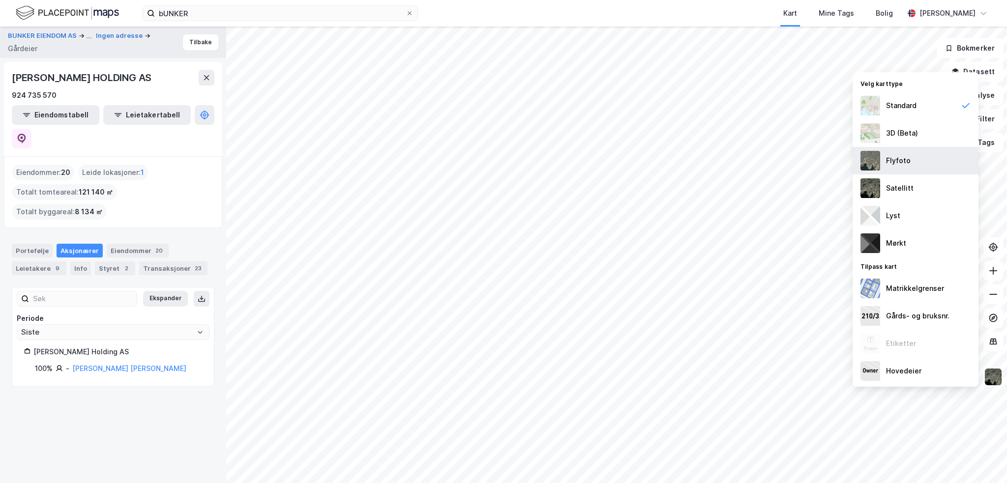
click at [890, 163] on div "Flyfoto" at bounding box center [898, 161] width 25 height 12
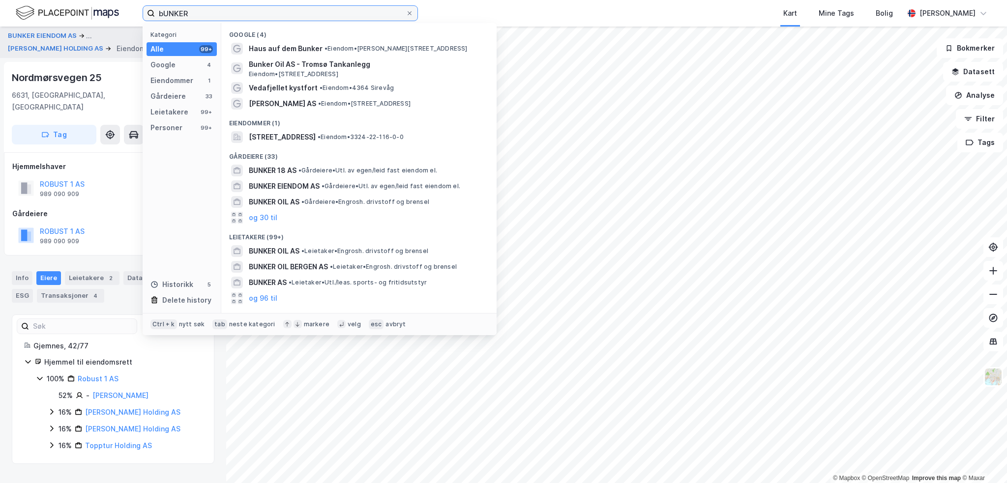
drag, startPoint x: 252, startPoint y: 17, endPoint x: 130, endPoint y: 23, distance: 122.1
click at [130, 23] on div "bUNKER Kategori Alle 99+ Google 4 Eiendommer 1 Gårdeiere 33 Leietakere 99+ Pers…" at bounding box center [503, 13] width 1007 height 27
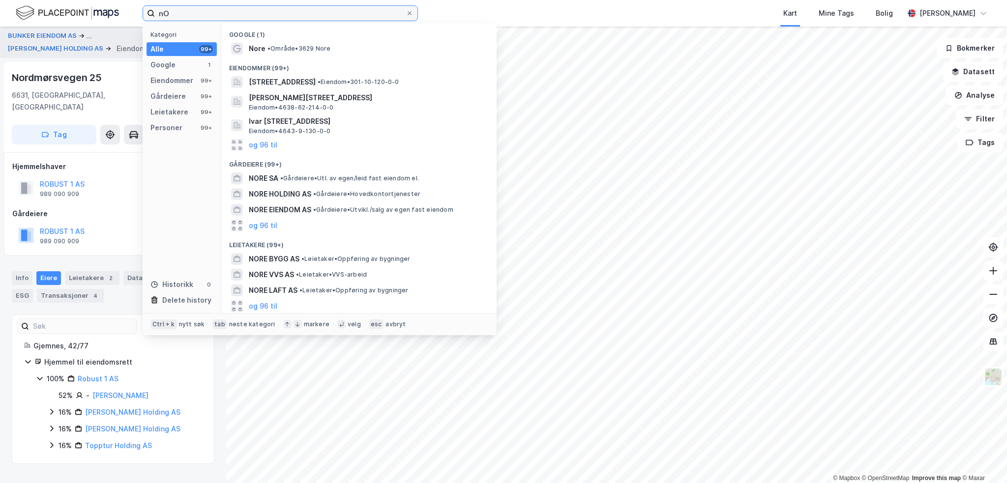
type input "n"
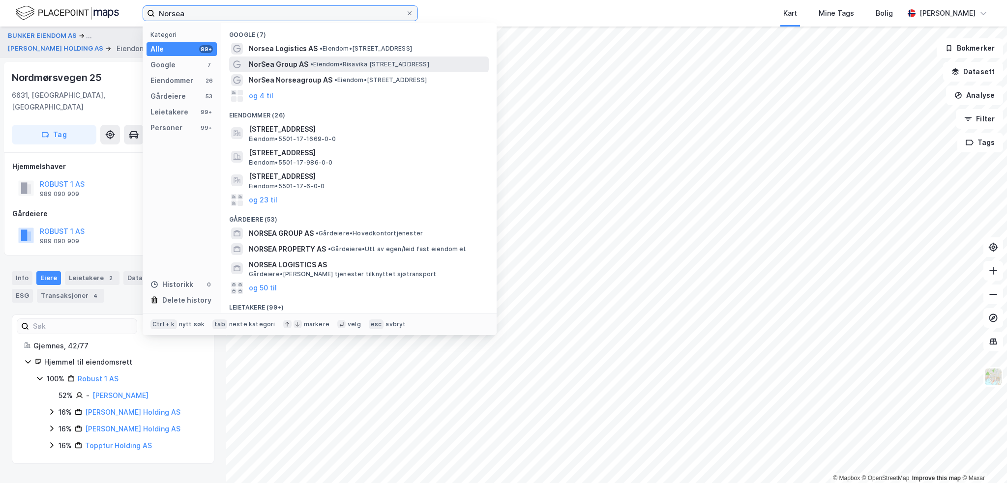
type input "Norsea"
click at [293, 68] on span "NorSea Group AS" at bounding box center [278, 65] width 59 height 12
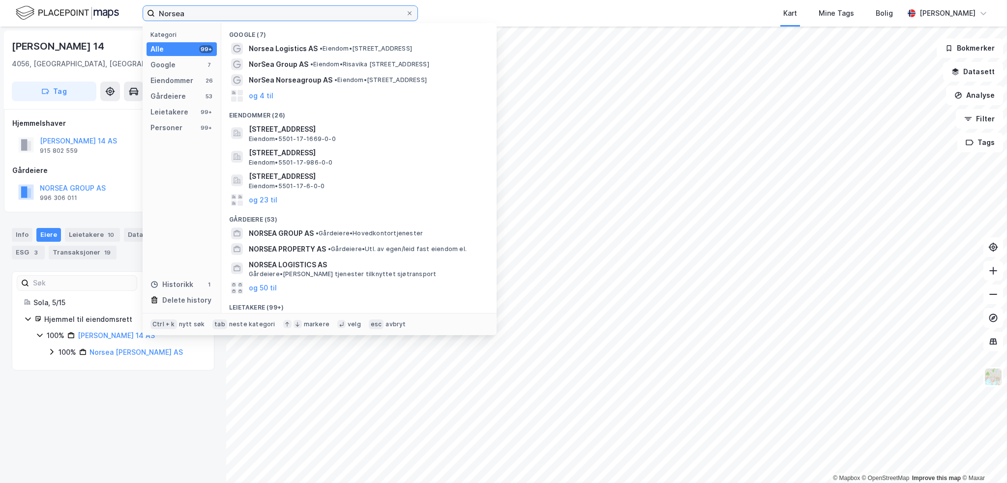
click at [297, 16] on input "Norsea" at bounding box center [280, 13] width 251 height 15
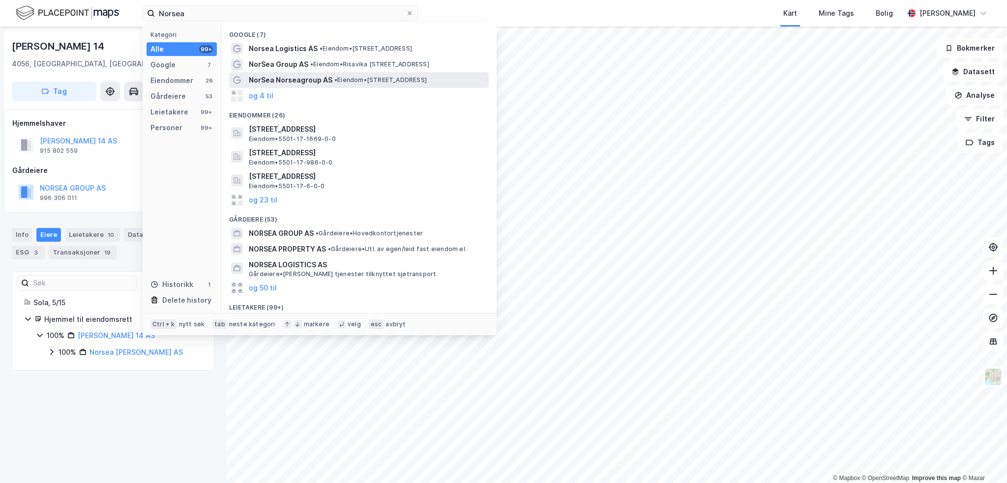
click at [283, 80] on span "NorSea Norseagroup AS" at bounding box center [291, 80] width 84 height 12
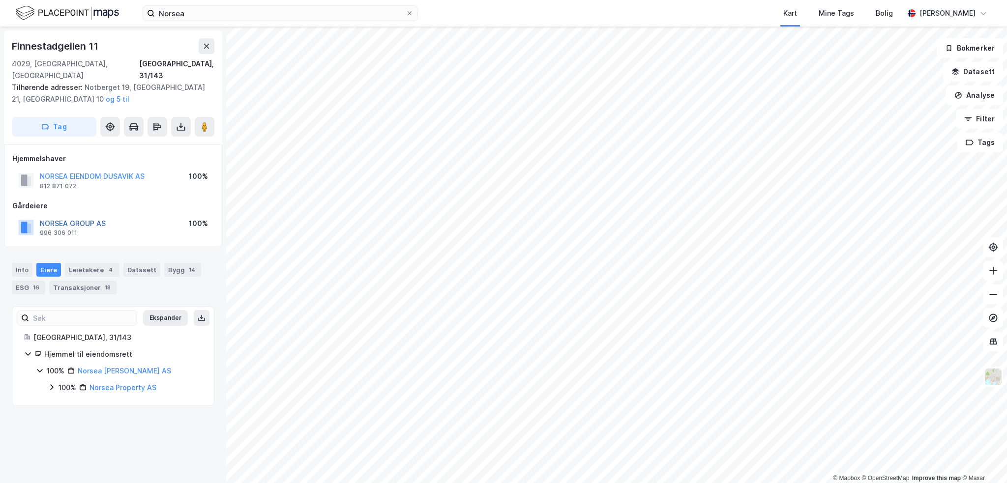
click at [0, 0] on button "NORSEA GROUP AS" at bounding box center [0, 0] width 0 height 0
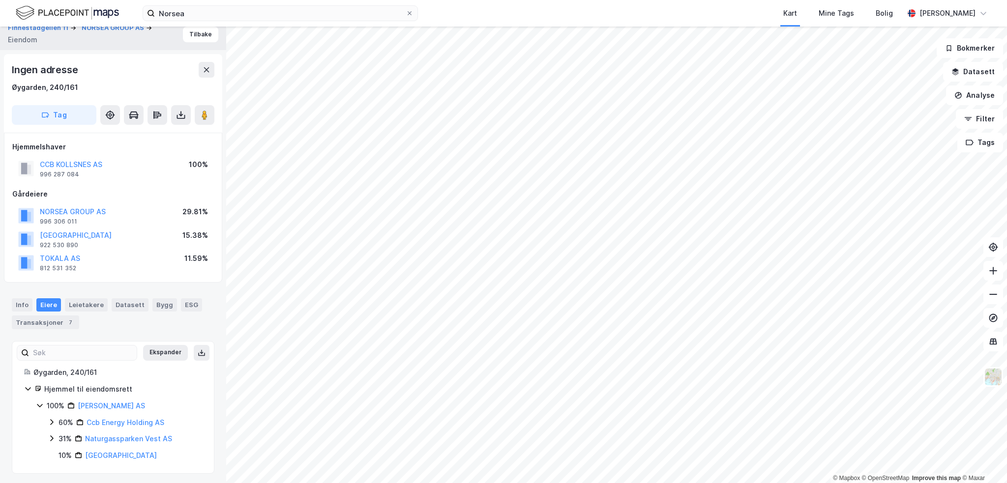
scroll to position [10, 0]
click at [96, 302] on div "Leietakere" at bounding box center [86, 302] width 43 height 13
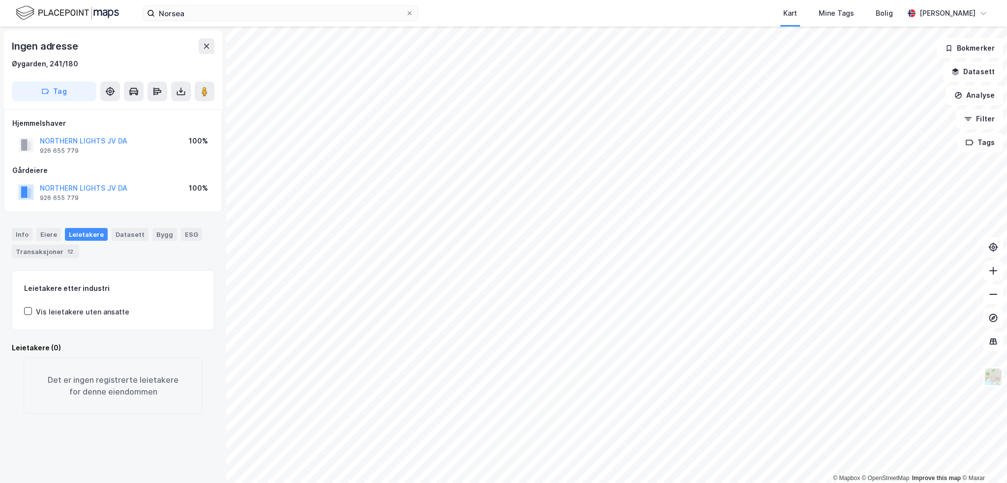
click at [90, 232] on div "Leietakere" at bounding box center [86, 234] width 43 height 13
click at [0, 0] on button "NORTHERN LIGHTS JV DA" at bounding box center [0, 0] width 0 height 0
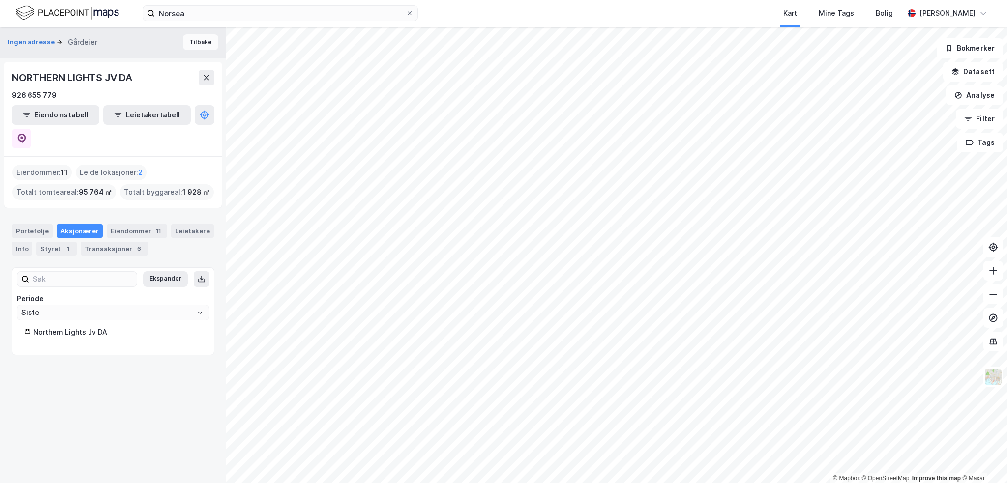
click at [194, 44] on button "Tilbake" at bounding box center [200, 42] width 35 height 16
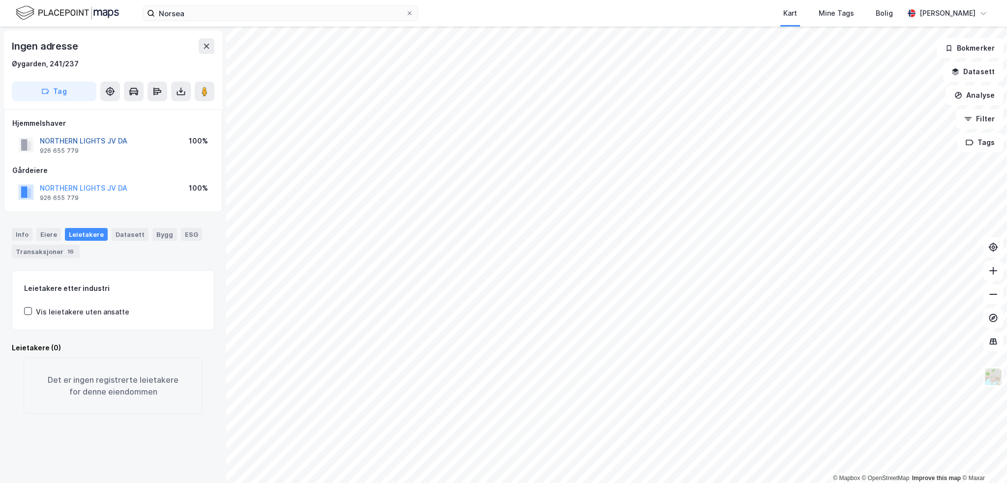
click at [0, 0] on button "NORTHERN LIGHTS JV DA" at bounding box center [0, 0] width 0 height 0
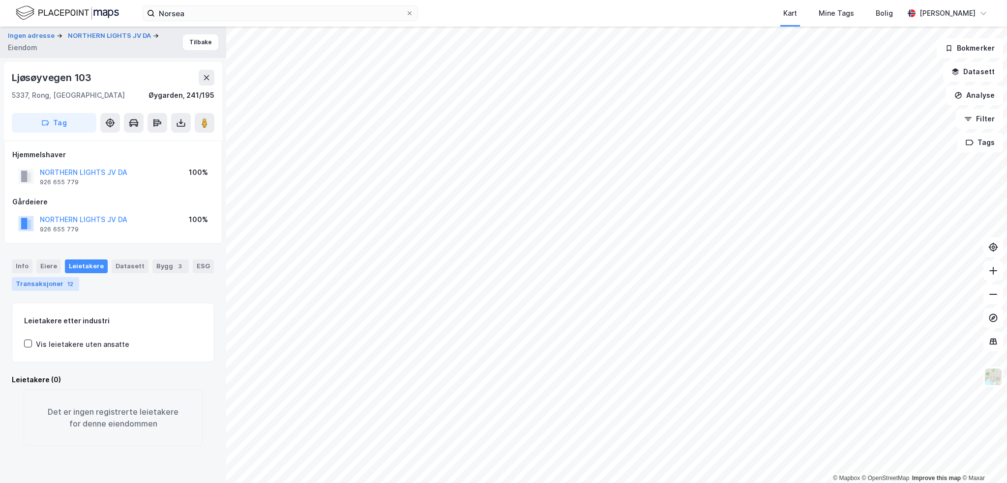
click at [69, 287] on div "12" at bounding box center [70, 284] width 10 height 10
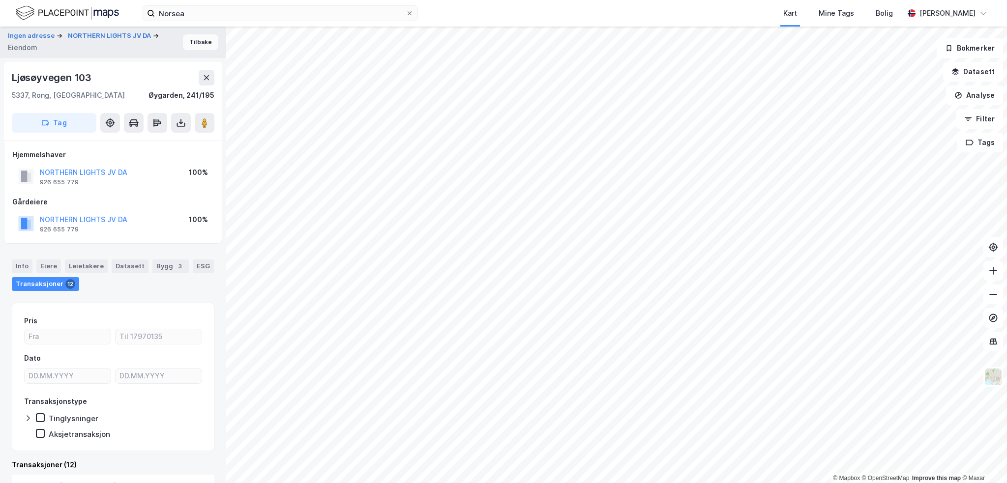
click at [201, 43] on button "Tilbake" at bounding box center [200, 42] width 35 height 16
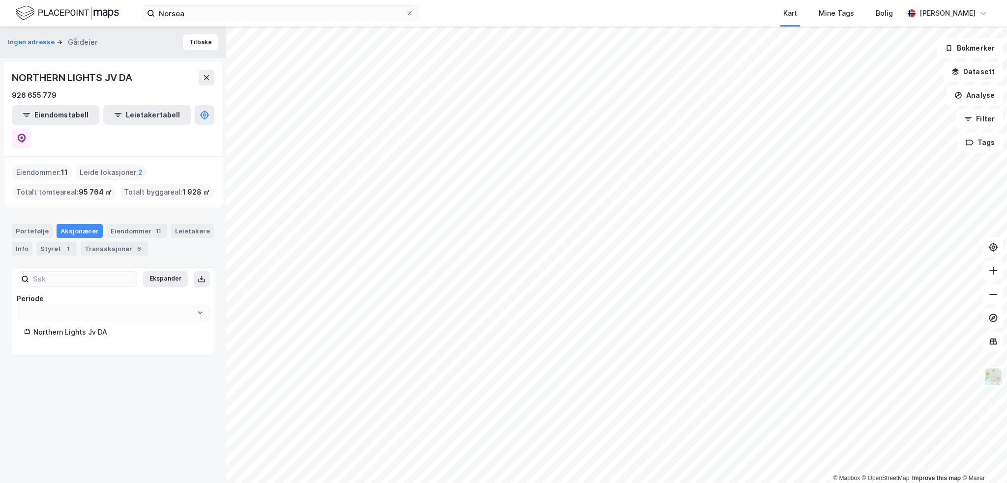
type input "Siste"
click at [201, 43] on button "Tilbake" at bounding box center [200, 42] width 35 height 16
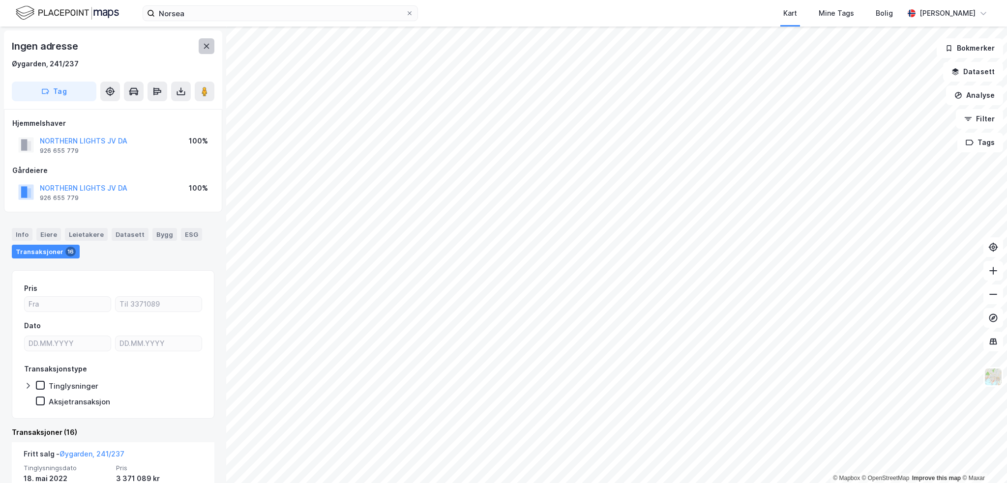
click at [204, 49] on icon at bounding box center [207, 46] width 8 height 8
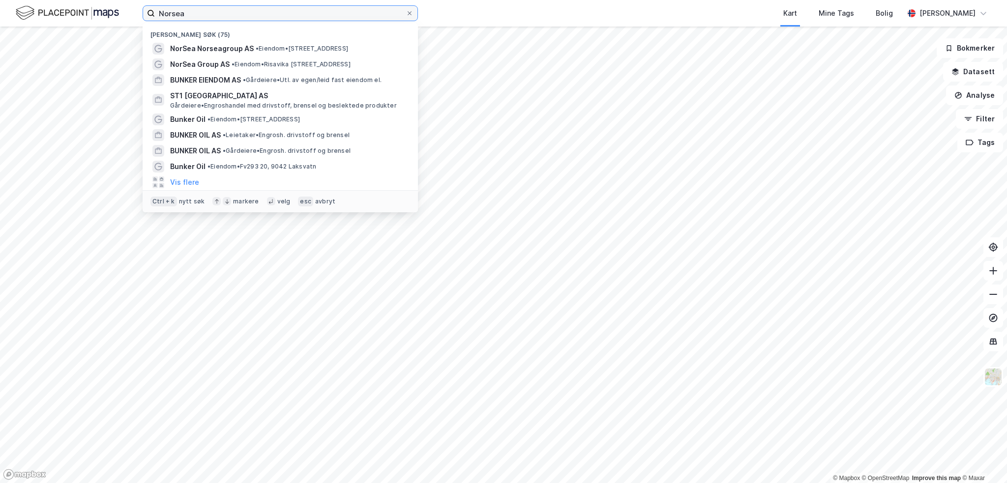
click at [271, 13] on input "Norsea" at bounding box center [280, 13] width 251 height 15
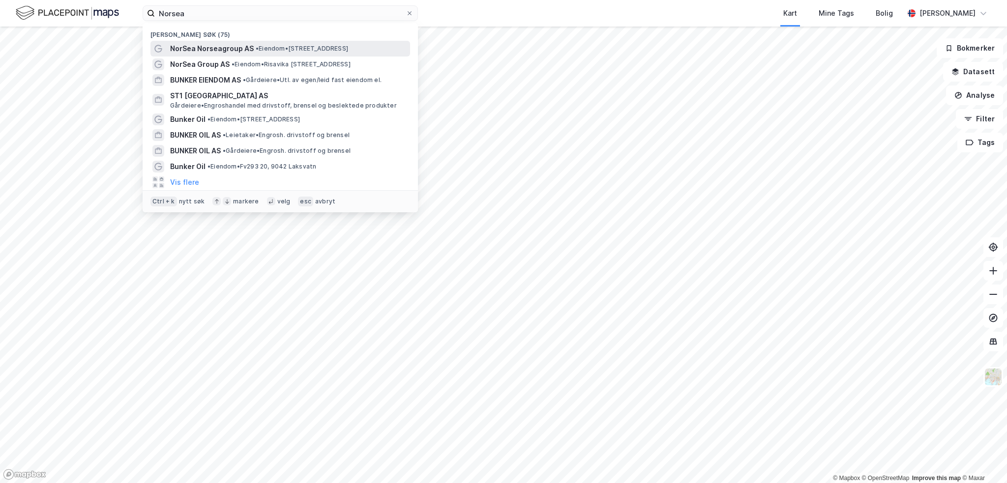
click at [236, 49] on span "NorSea Norseagroup AS" at bounding box center [212, 49] width 84 height 12
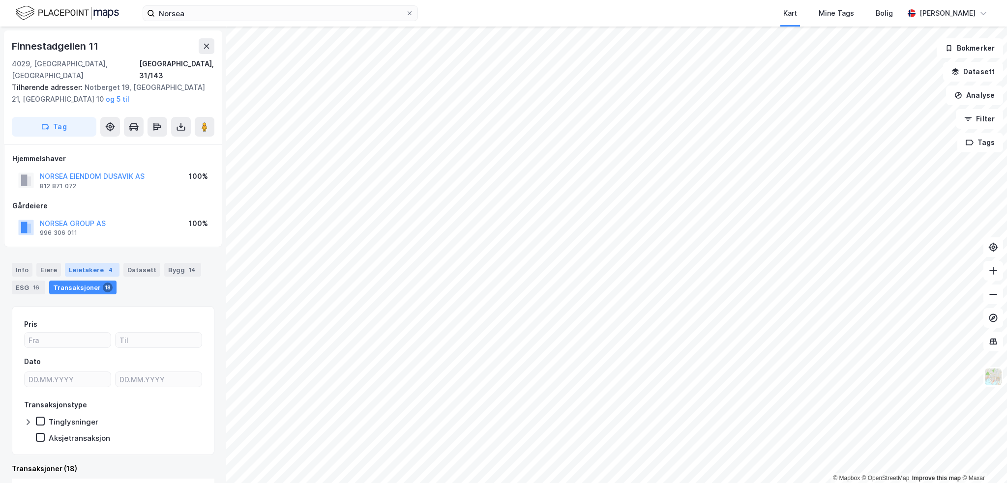
click at [96, 263] on div "Leietakere 4" at bounding box center [92, 270] width 55 height 14
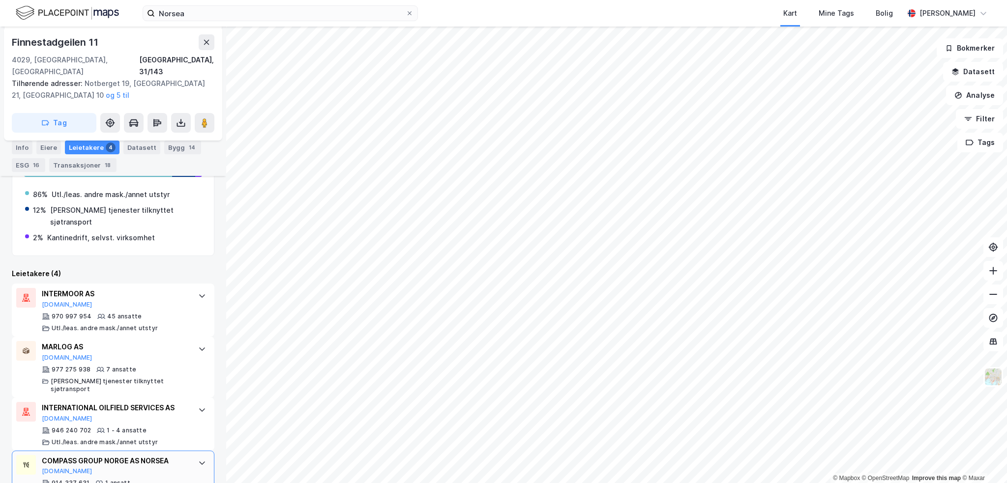
scroll to position [201, 0]
click at [142, 288] on div "INTERMOOR AS [DOMAIN_NAME]" at bounding box center [115, 298] width 147 height 21
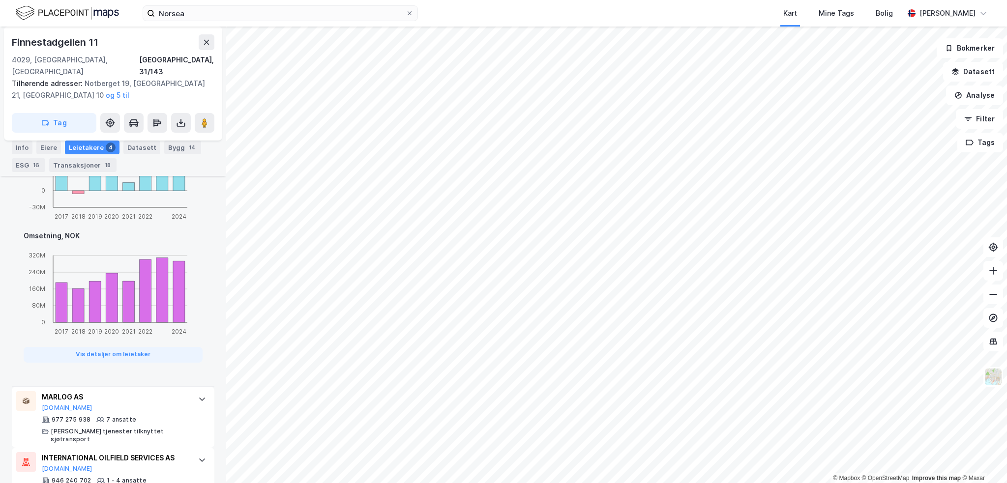
scroll to position [561, 0]
click at [167, 390] on div "MARLOG AS [DOMAIN_NAME]" at bounding box center [115, 400] width 147 height 21
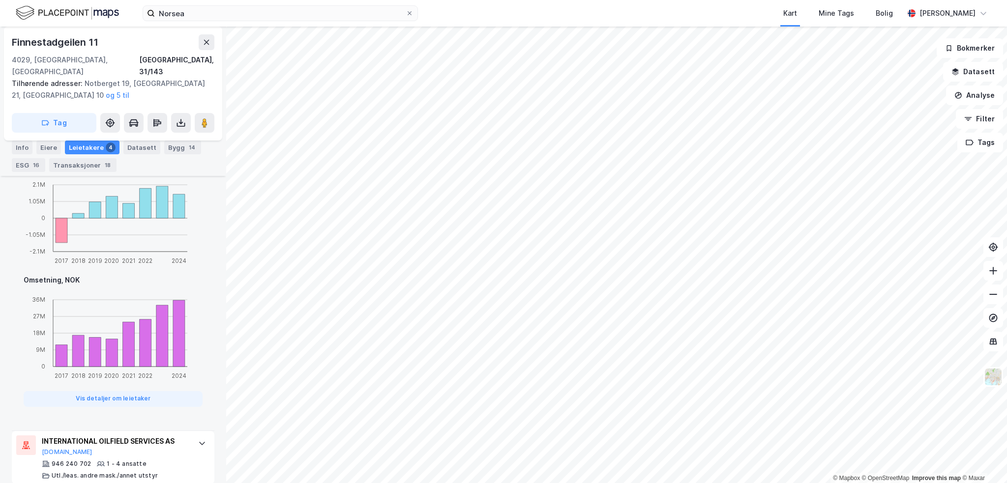
scroll to position [610, 0]
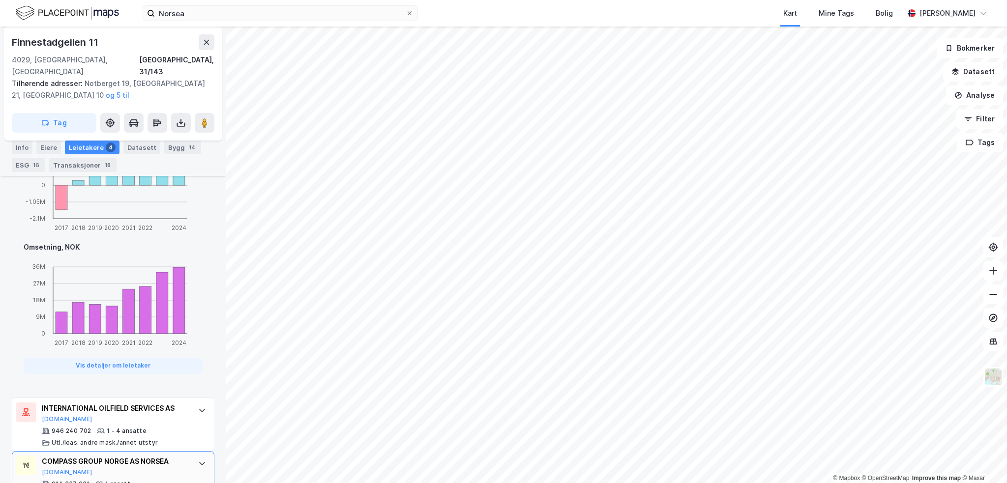
click at [148, 456] on div "COMPASS GROUP NORGE AS NORSEA" at bounding box center [115, 462] width 147 height 12
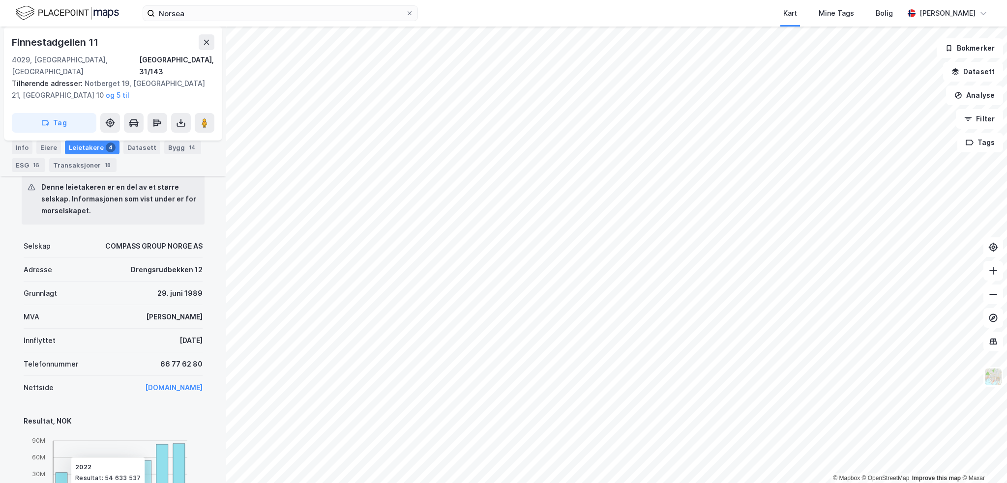
scroll to position [728, 0]
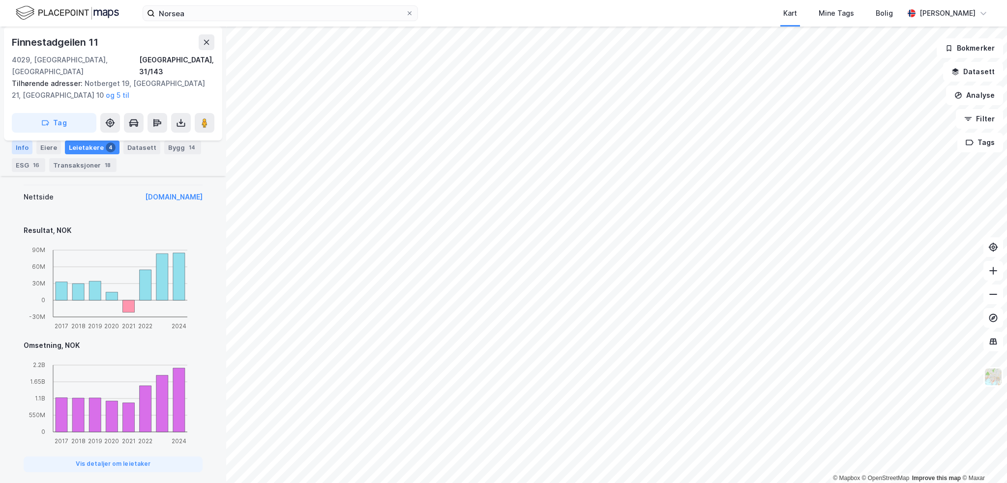
click at [26, 147] on div "Info" at bounding box center [22, 148] width 21 height 14
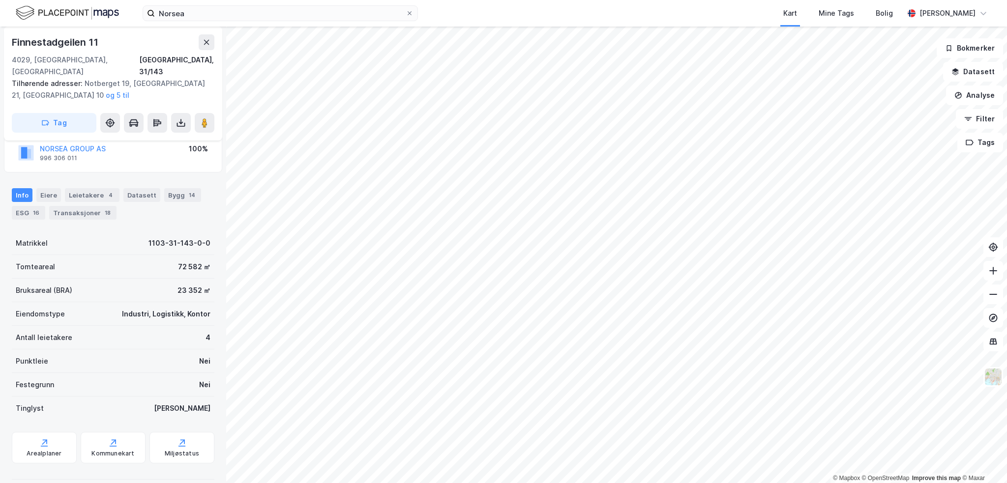
click at [256, 1] on div "Norsea Kart Mine Tags [PERSON_NAME] [PERSON_NAME]" at bounding box center [503, 13] width 1007 height 27
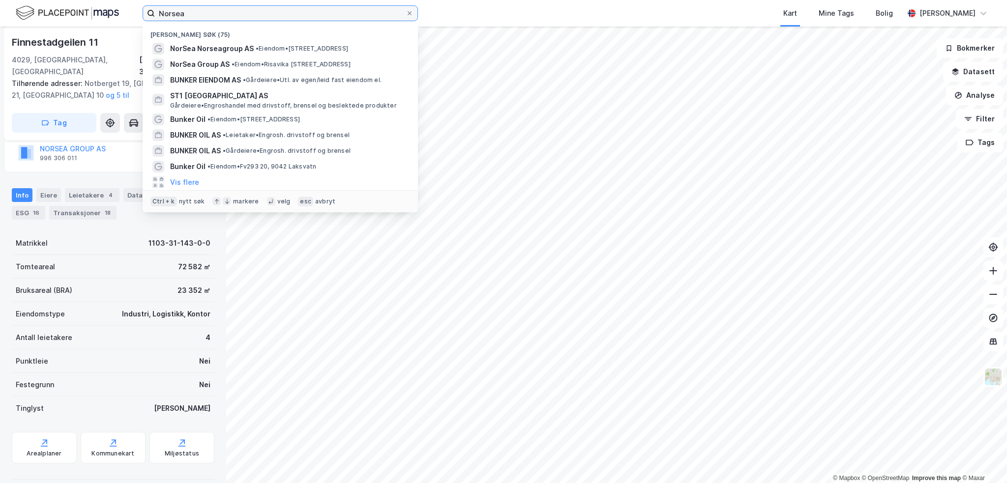
click at [245, 12] on input "Norsea" at bounding box center [280, 13] width 251 height 15
type input "N"
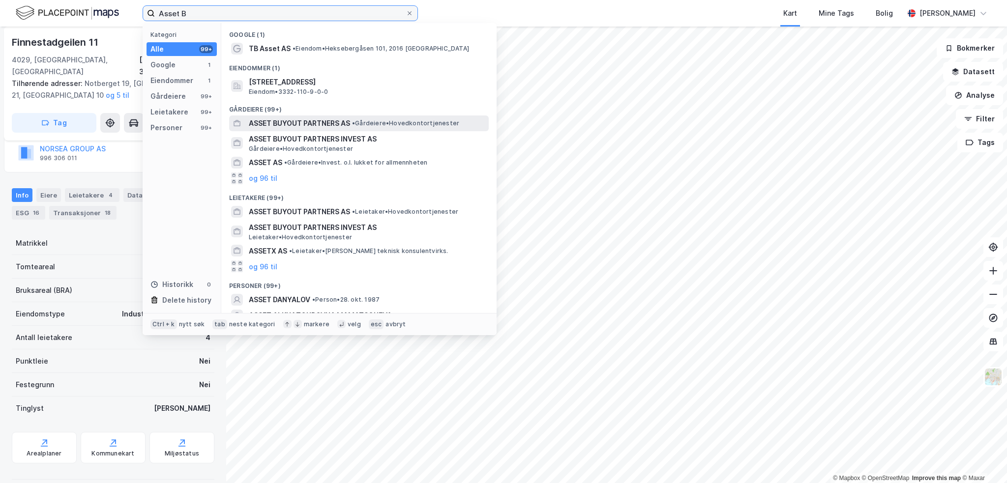
type input "Asset B"
click at [320, 125] on span "ASSET BUYOUT PARTNERS AS" at bounding box center [299, 124] width 101 height 12
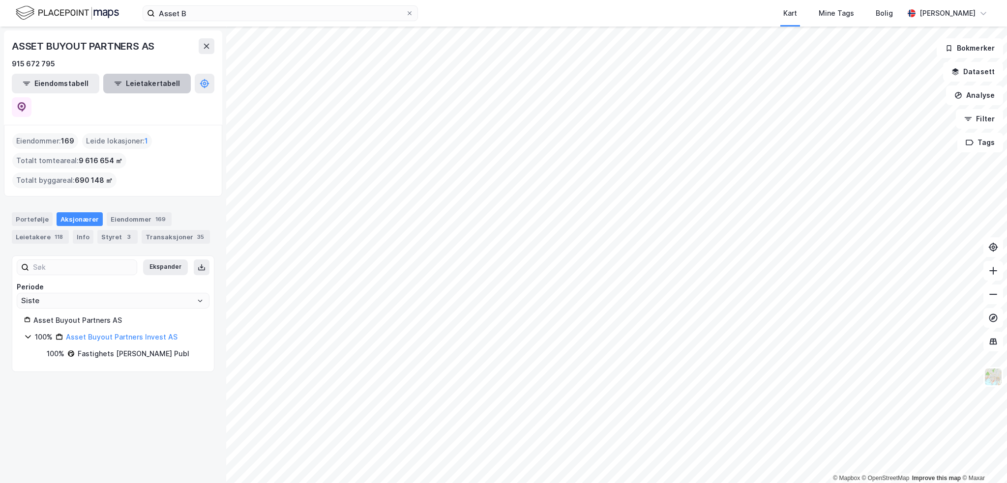
click at [139, 83] on button "Leietakertabell" at bounding box center [147, 84] width 88 height 20
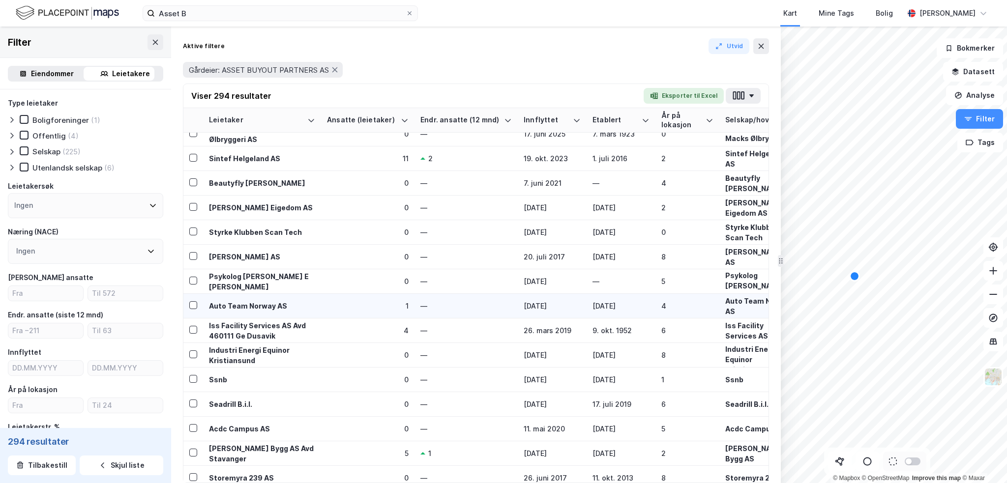
scroll to position [6391, 0]
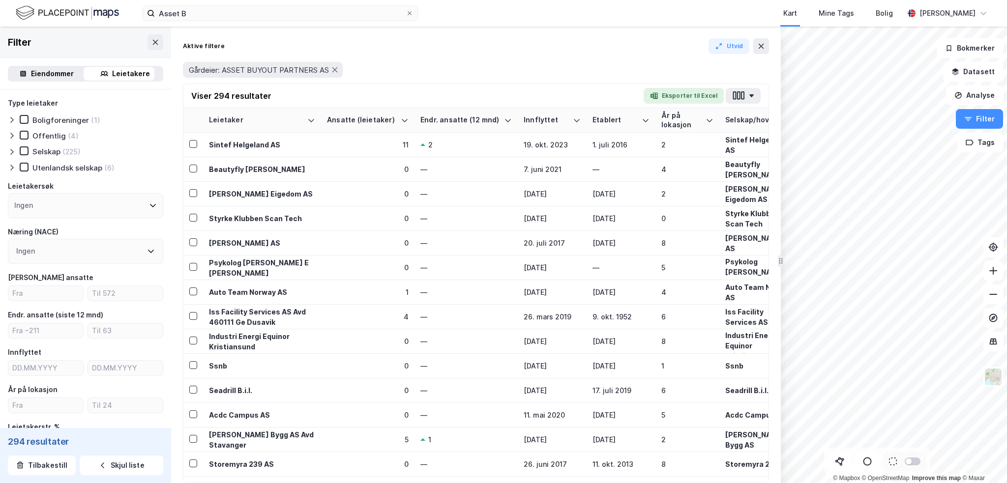
click at [39, 74] on div "Eiendommer" at bounding box center [52, 74] width 43 height 12
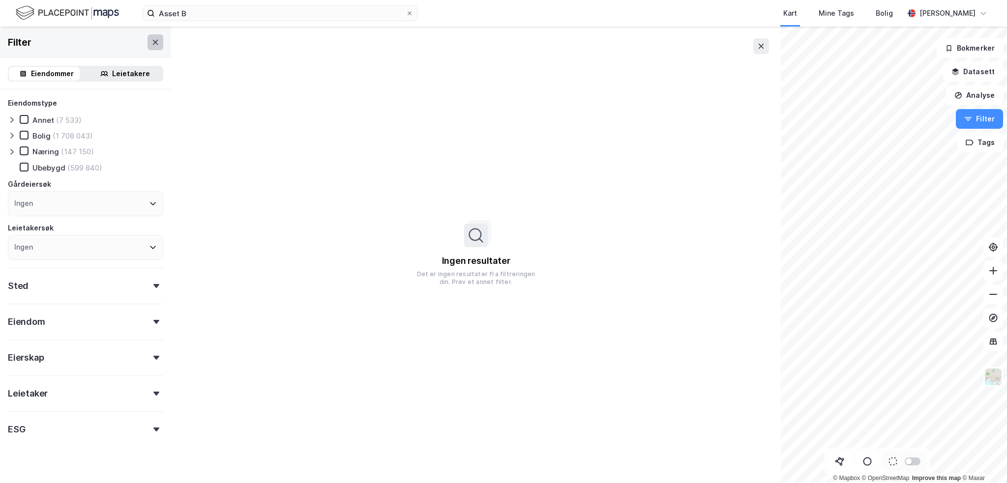
click at [151, 39] on icon at bounding box center [155, 42] width 8 height 8
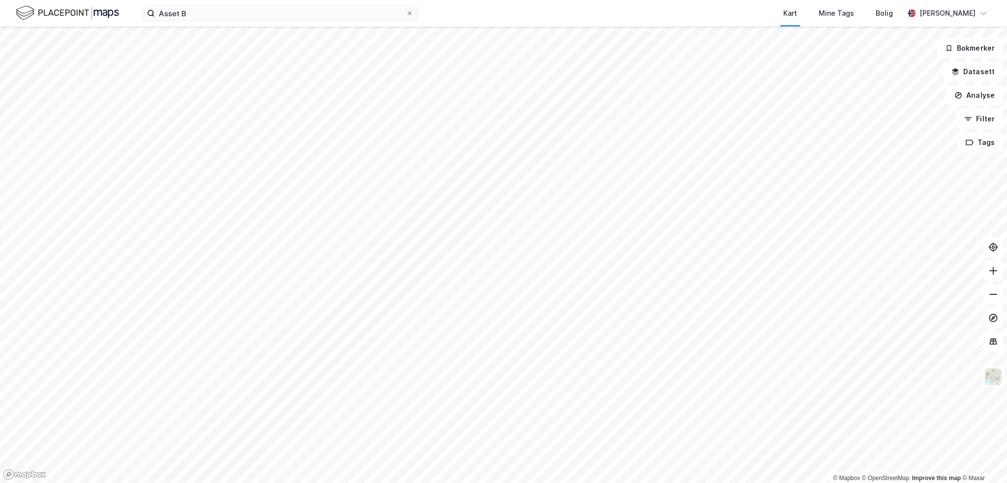
click at [201, 0] on html "Asset B Kart Mine Tags [PERSON_NAME] [PERSON_NAME] © Mapbox © OpenStreetMap Imp…" at bounding box center [503, 241] width 1007 height 483
click at [643, 0] on html "Asset B Kart Mine Tags [PERSON_NAME] [PERSON_NAME] © Mapbox © OpenStreetMap Imp…" at bounding box center [503, 241] width 1007 height 483
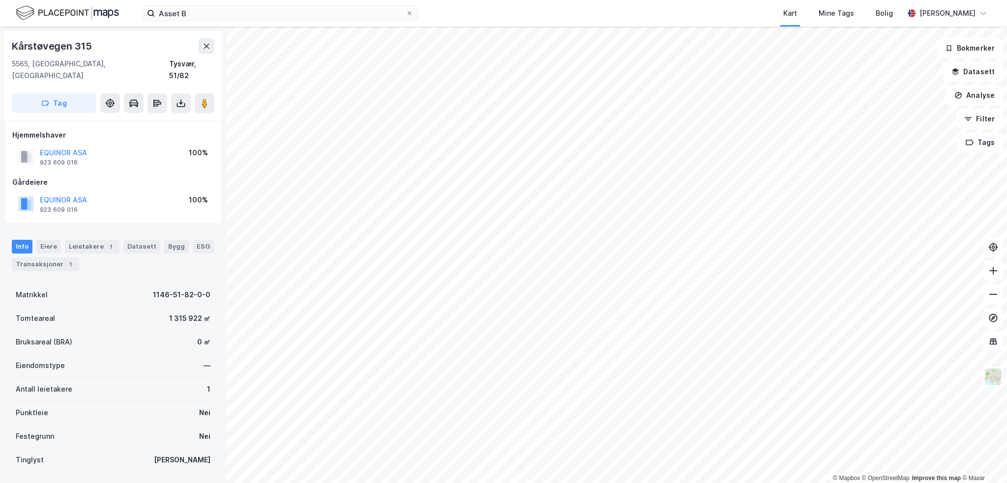
click at [197, 430] on div "© Mapbox © OpenStreetMap Improve this map © Maxar Kårstøvegen 315 5565, [GEOGRA…" at bounding box center [503, 255] width 1007 height 457
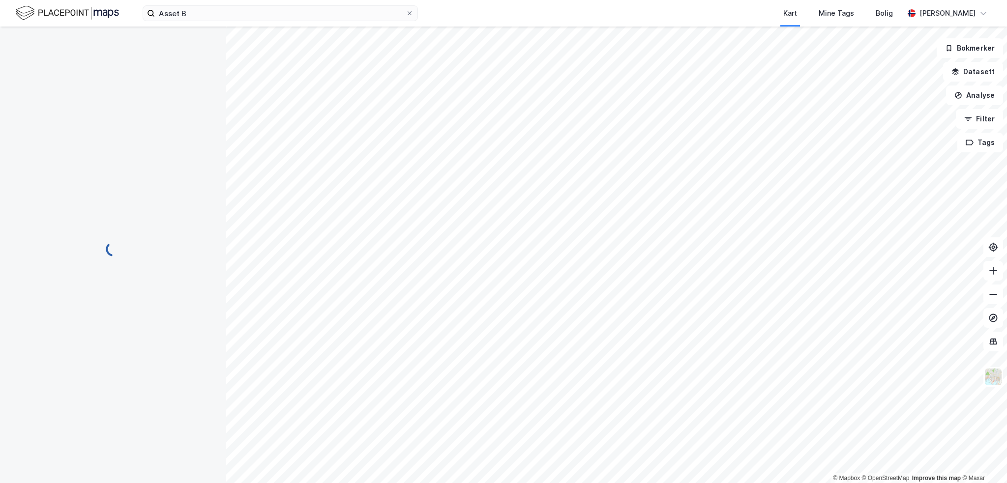
scroll to position [0, 0]
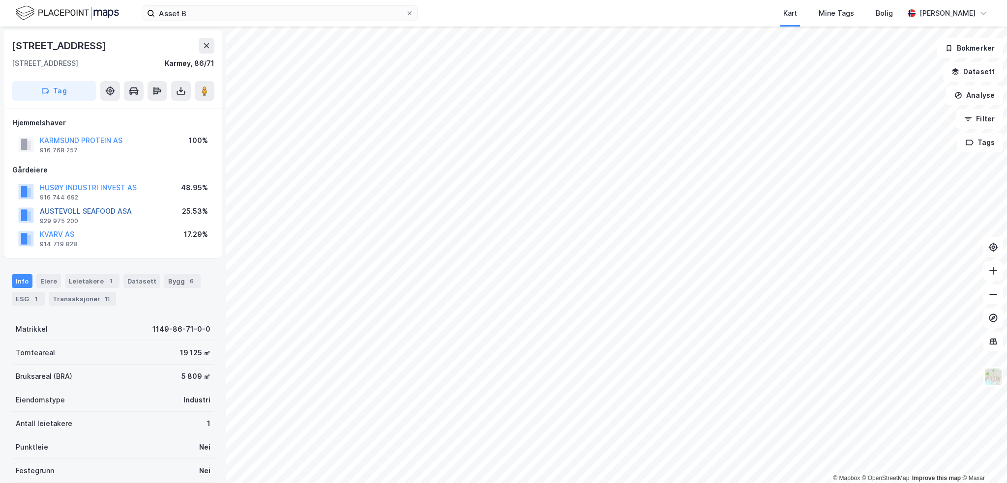
click at [0, 0] on button "AUSTEVOLL SEAFOOD ASA" at bounding box center [0, 0] width 0 height 0
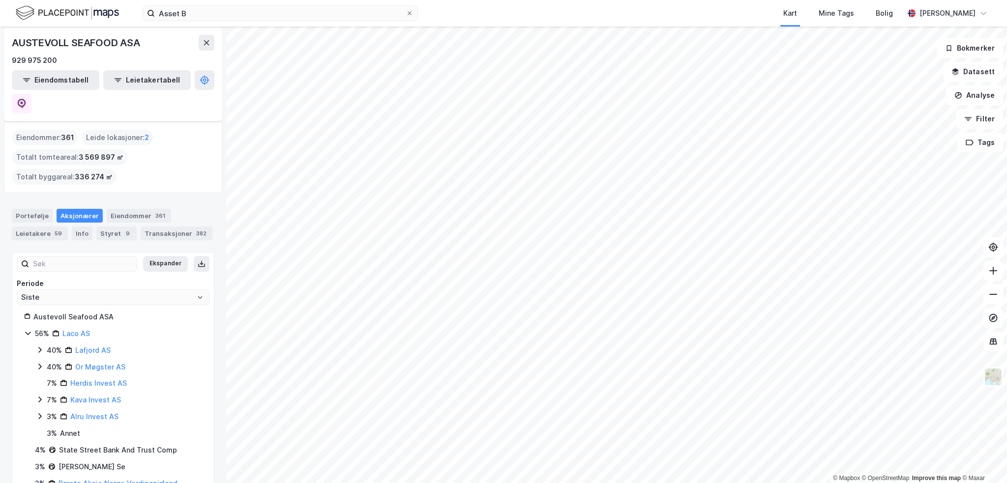
scroll to position [27, 0]
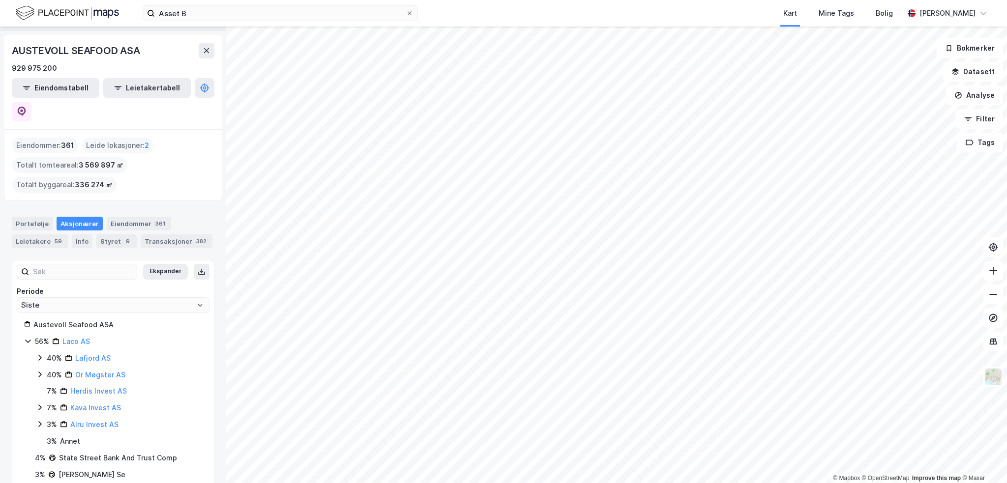
click at [25, 337] on icon at bounding box center [28, 341] width 8 height 8
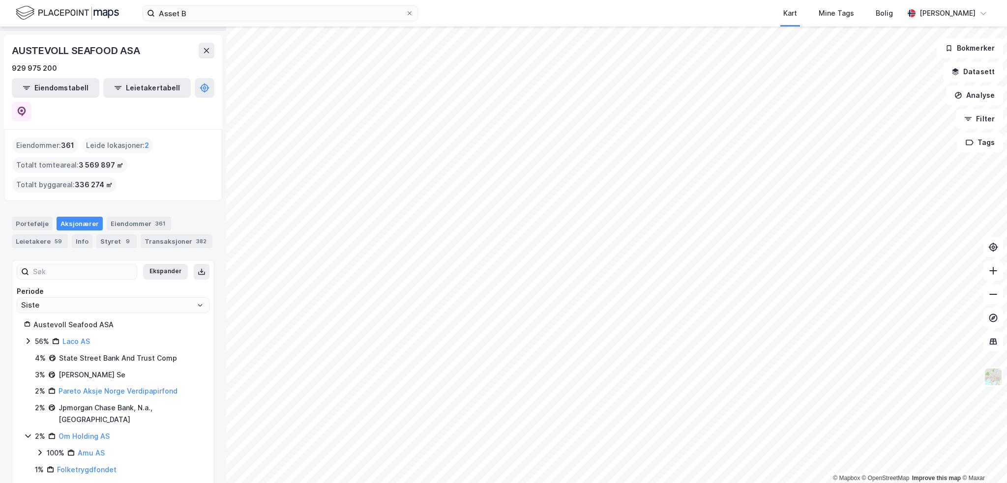
click at [25, 337] on icon at bounding box center [28, 341] width 8 height 8
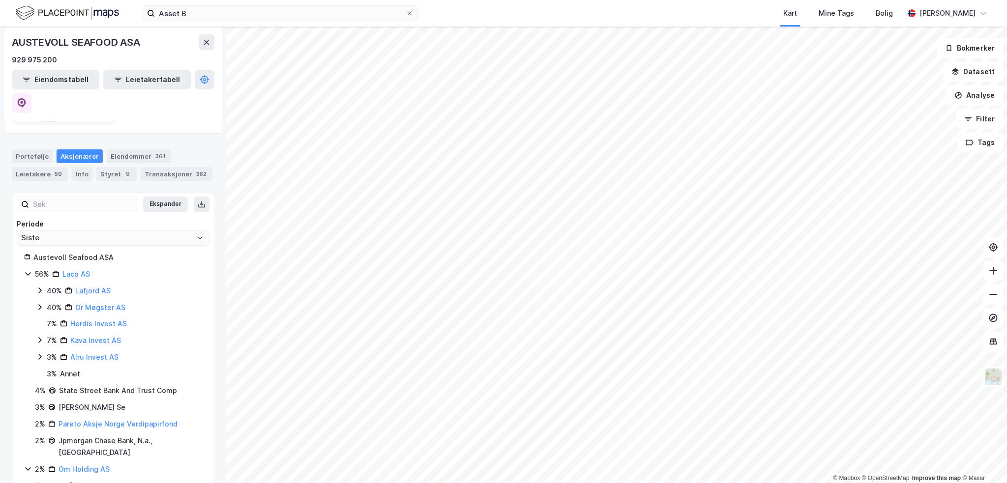
scroll to position [0, 0]
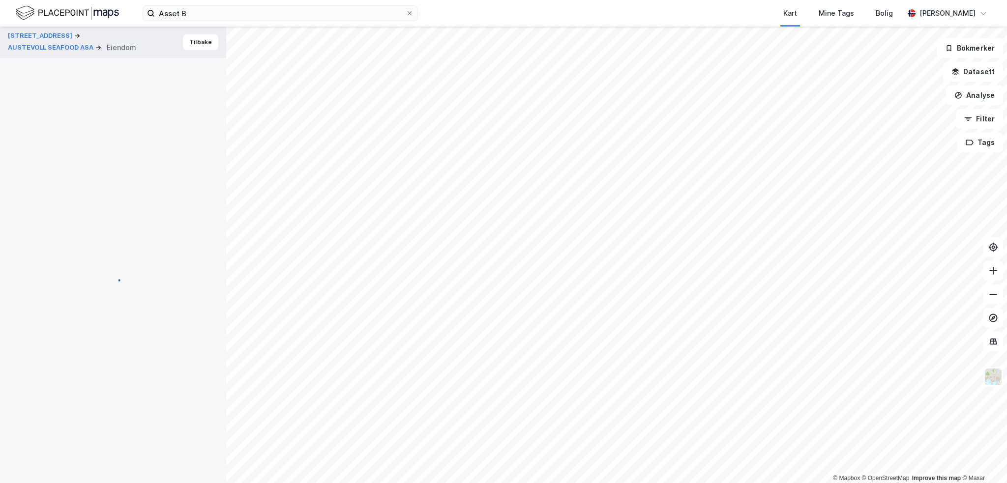
scroll to position [0, 0]
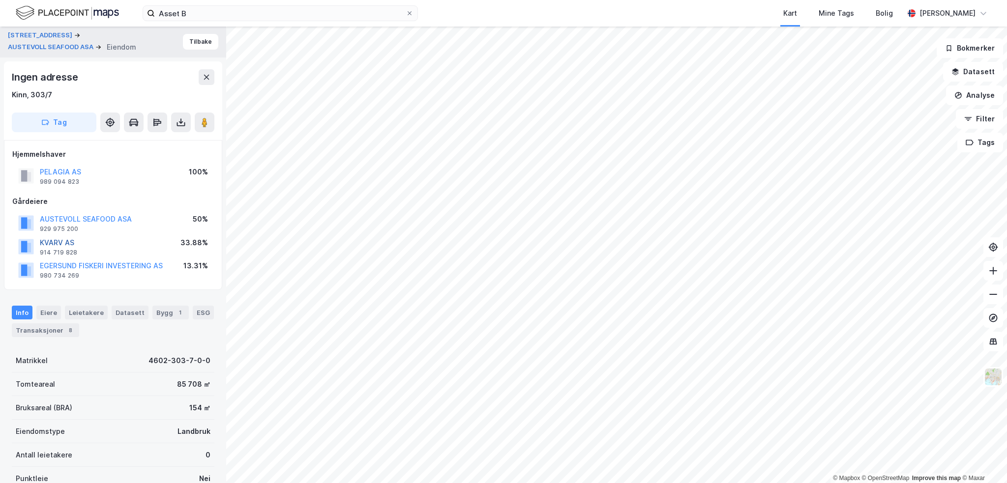
click at [0, 0] on button "KVARV AS" at bounding box center [0, 0] width 0 height 0
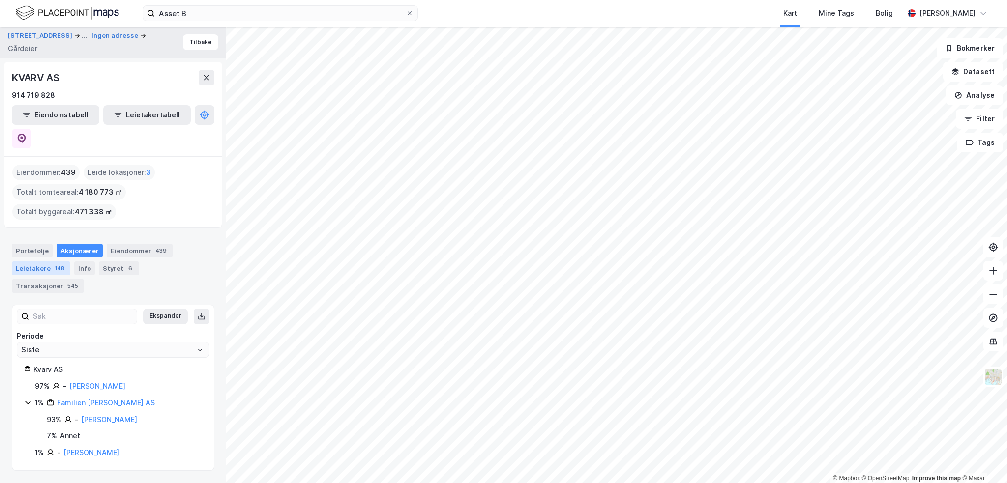
click at [31, 262] on div "Leietakere 148" at bounding box center [41, 269] width 59 height 14
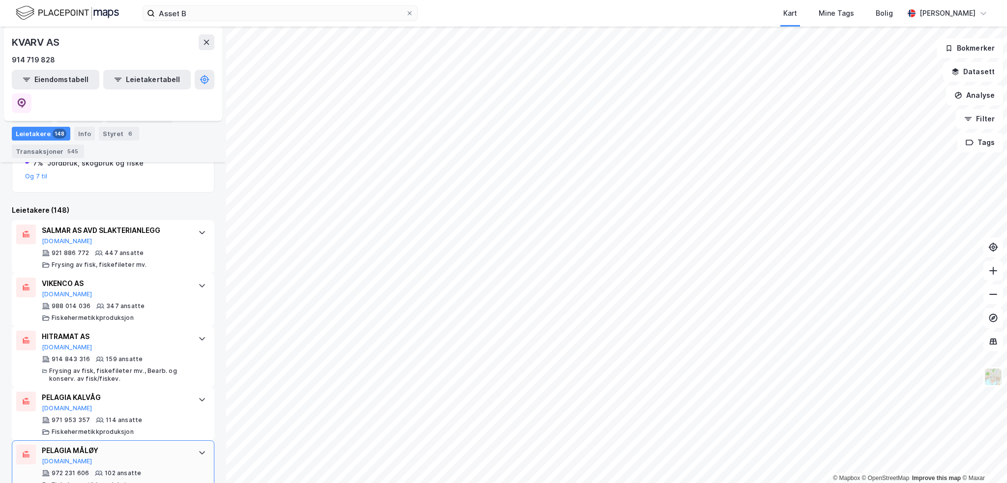
scroll to position [32, 0]
